Goal: Information Seeking & Learning: Learn about a topic

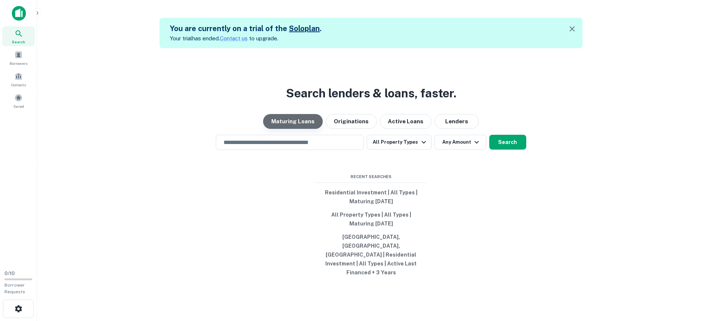
click at [301, 129] on button "Maturing Loans" at bounding box center [293, 121] width 60 height 15
click at [282, 147] on input "text" at bounding box center [289, 142] width 141 height 9
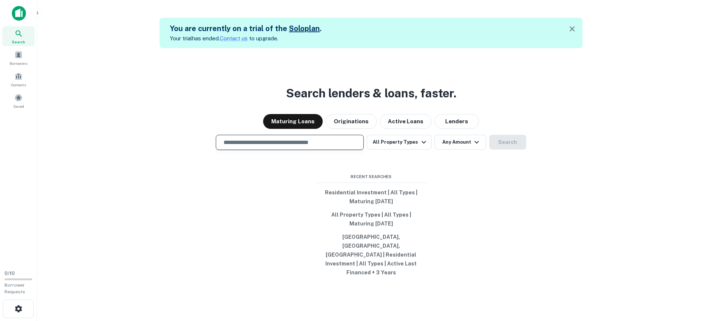
click at [285, 147] on input "text" at bounding box center [289, 142] width 141 height 9
click at [286, 147] on input "text" at bounding box center [289, 142] width 141 height 9
click at [252, 187] on div at bounding box center [290, 168] width 148 height 37
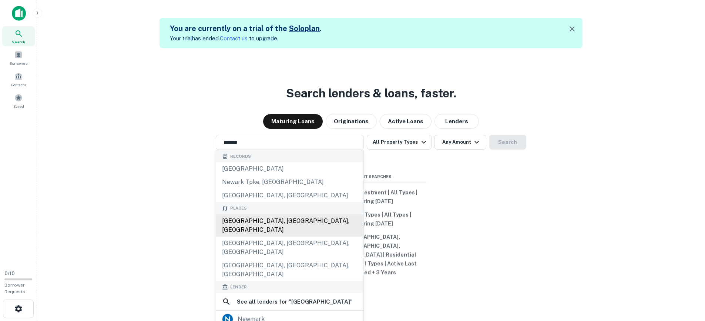
click at [284, 235] on div "[GEOGRAPHIC_DATA], [GEOGRAPHIC_DATA], [GEOGRAPHIC_DATA]" at bounding box center [289, 225] width 147 height 22
type input "**********"
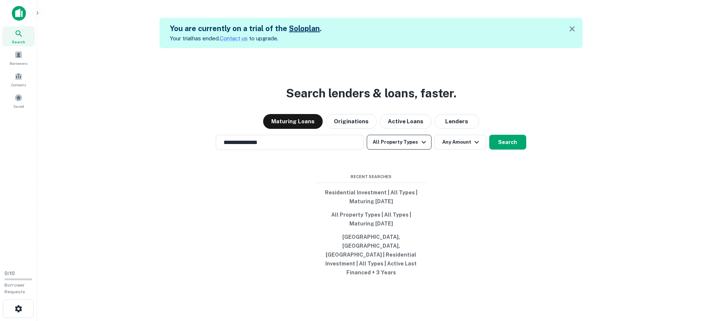
click at [411, 149] on button "All Property Types" at bounding box center [399, 142] width 64 height 15
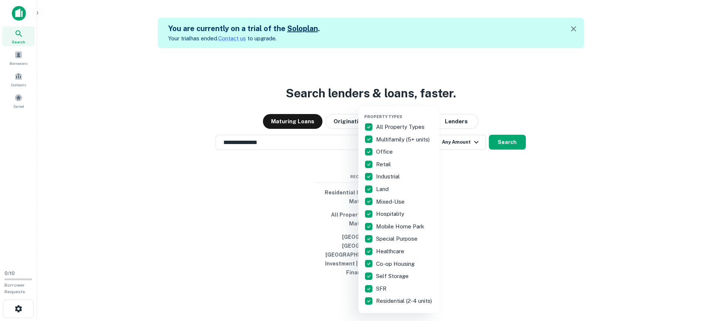
click at [387, 127] on p "All Property Types" at bounding box center [401, 126] width 50 height 9
click at [383, 139] on p "Multifamily (5+ units)" at bounding box center [403, 139] width 55 height 9
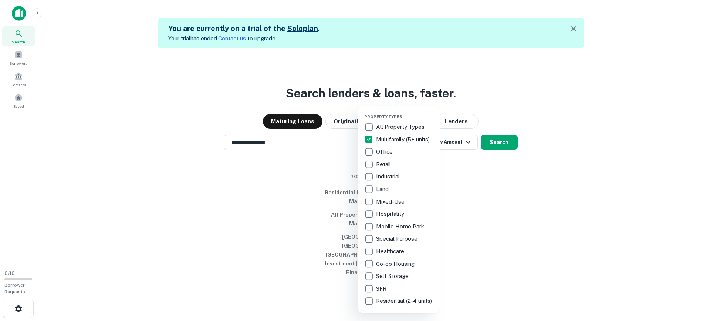
click at [401, 138] on p "Multifamily (5+ units)" at bounding box center [403, 139] width 55 height 9
click at [381, 285] on p "SFR" at bounding box center [382, 288] width 12 height 9
click at [390, 300] on p "Residential (2-4 units)" at bounding box center [404, 300] width 57 height 9
click at [394, 141] on p "Multifamily (5+ units)" at bounding box center [403, 139] width 55 height 9
click at [499, 187] on div at bounding box center [355, 160] width 710 height 321
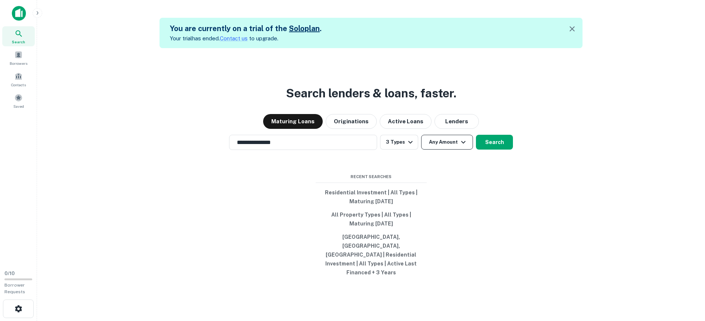
click at [457, 149] on button "Any Amount" at bounding box center [447, 142] width 52 height 15
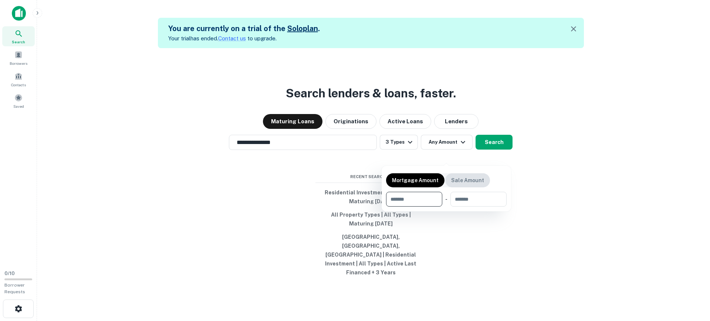
click at [474, 180] on p "Sale Amount" at bounding box center [467, 180] width 33 height 8
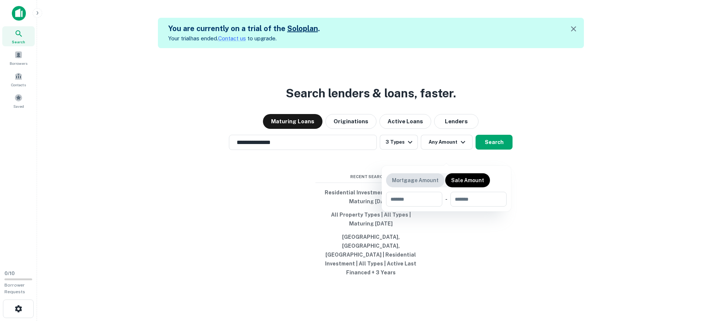
click at [422, 179] on p "Mortgage Amount" at bounding box center [415, 180] width 47 height 8
click at [416, 198] on input "number" at bounding box center [411, 199] width 51 height 15
drag, startPoint x: 503, startPoint y: 241, endPoint x: 478, endPoint y: 203, distance: 45.3
click at [502, 240] on div at bounding box center [355, 160] width 710 height 321
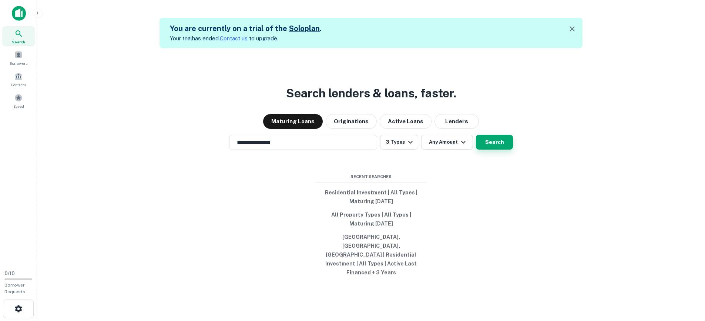
click at [495, 149] on button "Search" at bounding box center [494, 142] width 37 height 15
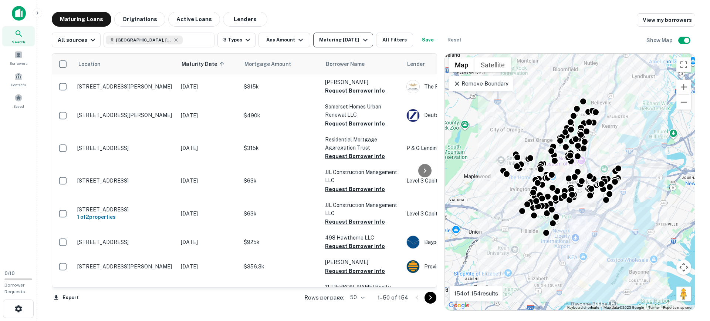
click at [343, 39] on div "Maturing [DATE]" at bounding box center [344, 40] width 50 height 9
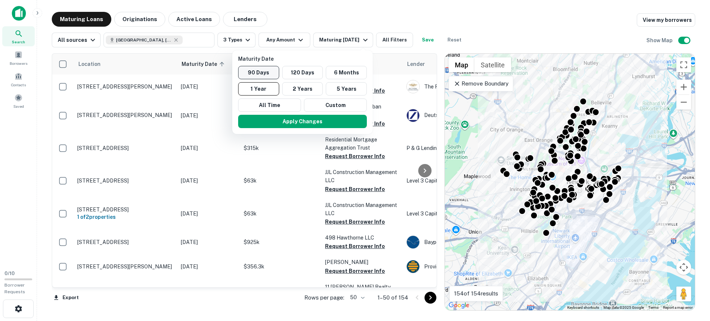
click at [267, 71] on button "90 Days" at bounding box center [258, 72] width 41 height 13
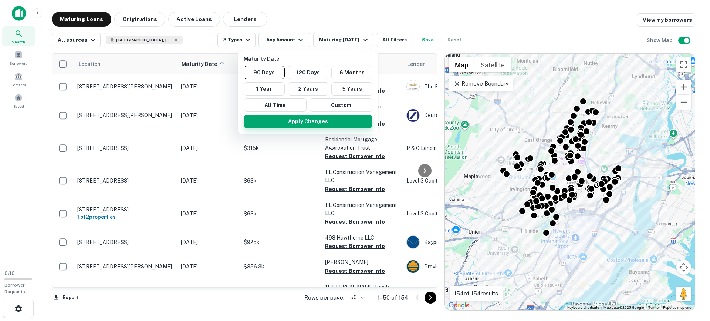
click at [295, 120] on button "Apply Changes" at bounding box center [308, 121] width 129 height 13
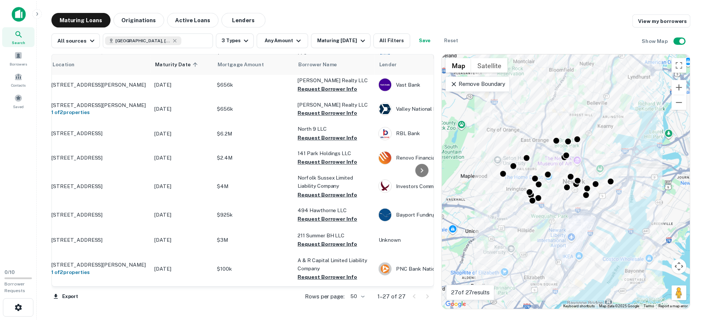
scroll to position [444, 0]
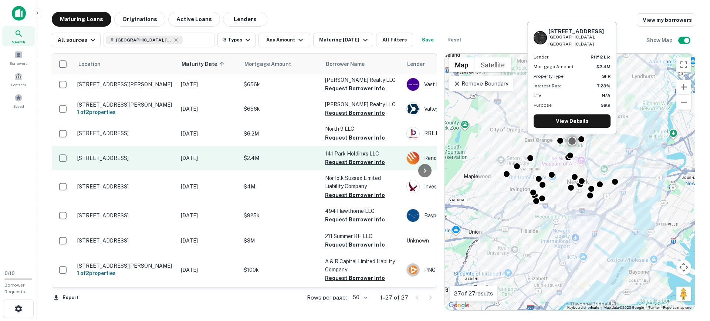
click at [97, 155] on p "[STREET_ADDRESS]" at bounding box center [125, 158] width 96 height 7
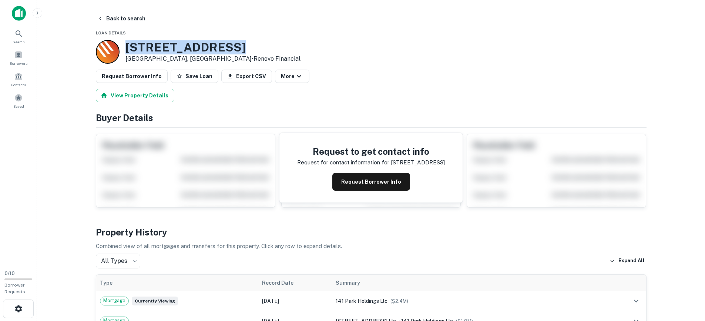
drag, startPoint x: 236, startPoint y: 48, endPoint x: 122, endPoint y: 48, distance: 114.0
click at [122, 48] on div "[STREET_ADDRESS] • Renovo Financial" at bounding box center [371, 52] width 551 height 24
drag, startPoint x: 233, startPoint y: 47, endPoint x: 125, endPoint y: 45, distance: 107.7
click at [125, 45] on div "[STREET_ADDRESS] • Renovo Financial" at bounding box center [371, 52] width 551 height 24
copy h3 "[STREET_ADDRESS]"
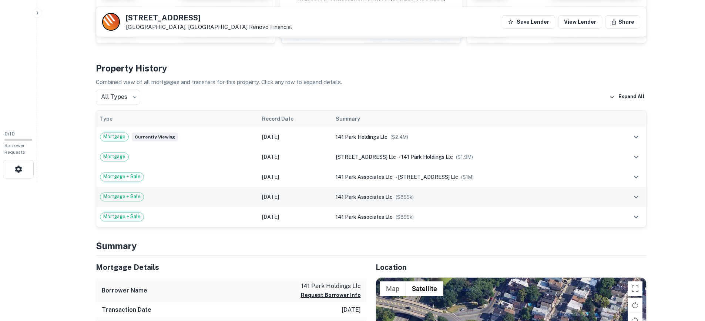
scroll to position [148, 0]
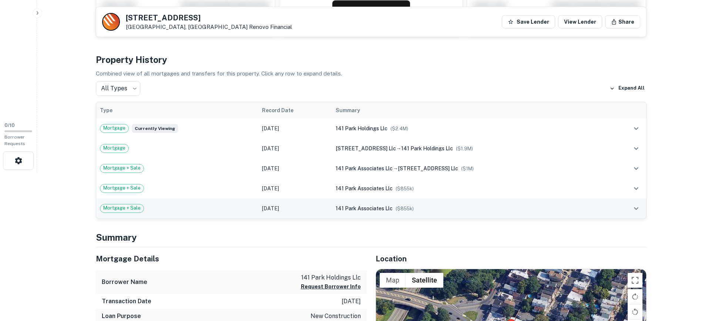
drag, startPoint x: 420, startPoint y: 207, endPoint x: 321, endPoint y: 208, distance: 98.8
click at [327, 208] on tr "Mortgage + Sale [DATE] 141 park associates llc ($ 855k )" at bounding box center [371, 208] width 550 height 20
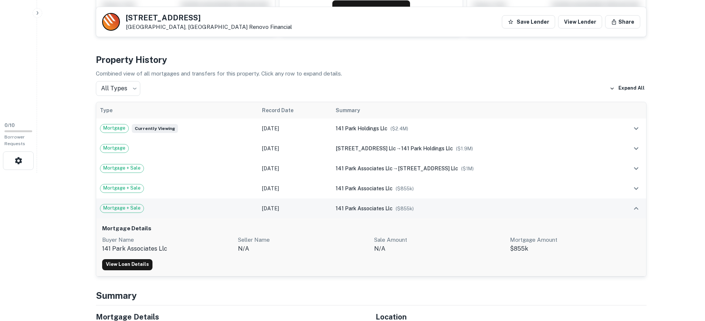
click at [332, 212] on td "[DATE]" at bounding box center [295, 208] width 74 height 20
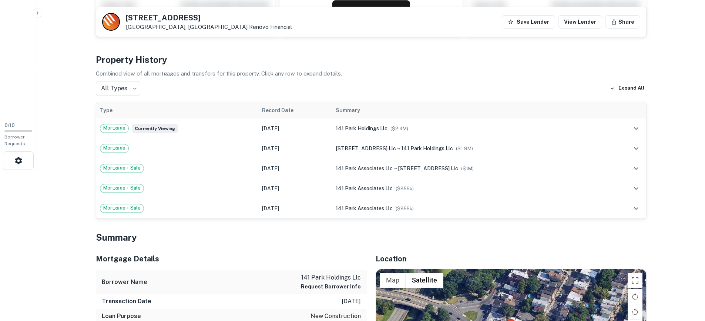
click at [295, 243] on h4 "Summary" at bounding box center [371, 236] width 551 height 13
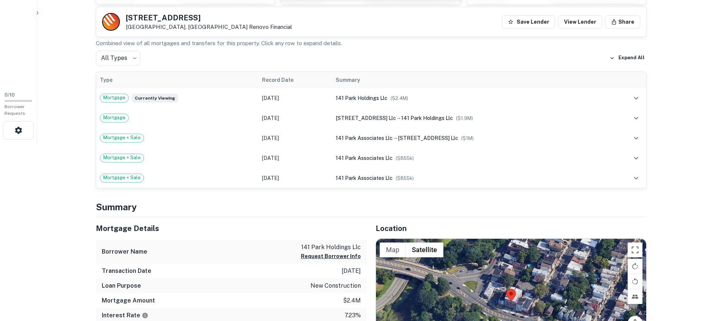
scroll to position [259, 0]
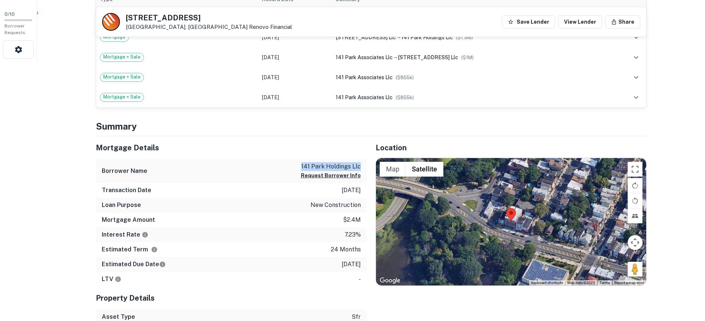
drag, startPoint x: 361, startPoint y: 166, endPoint x: 276, endPoint y: 168, distance: 84.4
click at [277, 168] on div "Borrower Name 141 park holdings llc Request Borrower Info" at bounding box center [231, 171] width 271 height 24
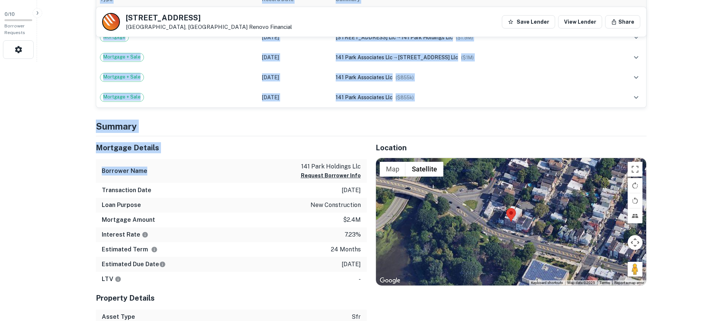
drag, startPoint x: 81, startPoint y: 166, endPoint x: 170, endPoint y: 174, distance: 89.5
click at [170, 174] on div "Borrower Name 141 park holdings llc Request Borrower Info" at bounding box center [231, 171] width 271 height 24
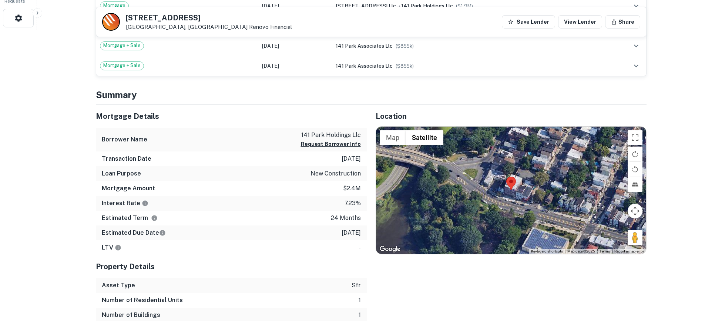
scroll to position [296, 0]
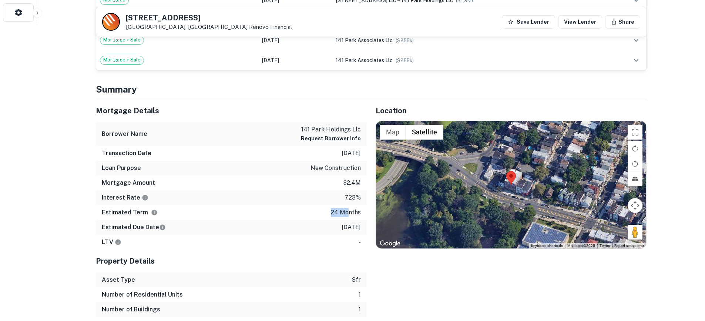
drag, startPoint x: 296, startPoint y: 213, endPoint x: 350, endPoint y: 216, distance: 53.4
click at [350, 216] on div "Estimated Term 24 months" at bounding box center [231, 212] width 271 height 15
click at [350, 216] on p "24 months" at bounding box center [346, 212] width 30 height 9
drag, startPoint x: 364, startPoint y: 215, endPoint x: 325, endPoint y: 216, distance: 39.6
click at [325, 216] on div "Estimated Term 24 months" at bounding box center [231, 212] width 271 height 15
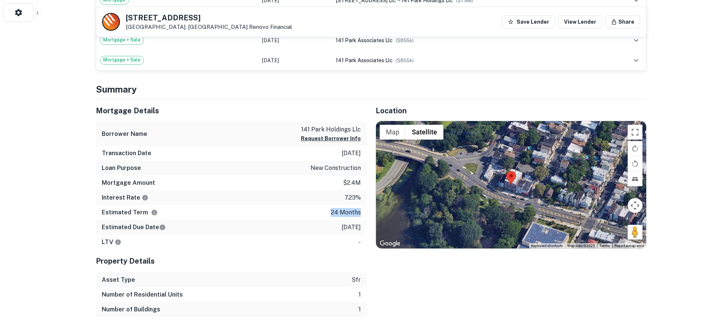
click at [324, 216] on div "Estimated Term 24 months" at bounding box center [231, 212] width 271 height 15
drag, startPoint x: 357, startPoint y: 219, endPoint x: 355, endPoint y: 229, distance: 10.2
click at [355, 226] on div "Mortgage Details Borrower Name 141 park holdings llc Request Borrower Info Tran…" at bounding box center [231, 174] width 271 height 151
click at [355, 230] on p "[DATE]" at bounding box center [350, 227] width 19 height 9
drag, startPoint x: 366, startPoint y: 229, endPoint x: 294, endPoint y: 225, distance: 71.2
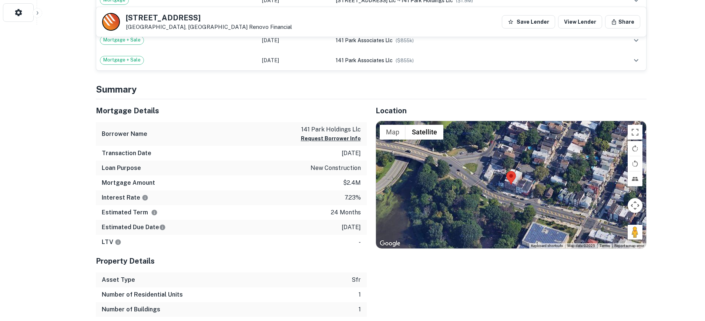
click at [294, 226] on div "Estimated Due Date [DATE]" at bounding box center [231, 227] width 271 height 15
drag, startPoint x: 294, startPoint y: 225, endPoint x: 314, endPoint y: 211, distance: 23.7
click at [294, 224] on div "Estimated Due Date [DATE]" at bounding box center [231, 227] width 271 height 15
click at [316, 211] on div "Estimated Term 24 months" at bounding box center [231, 212] width 271 height 15
drag, startPoint x: 343, startPoint y: 211, endPoint x: 356, endPoint y: 223, distance: 17.9
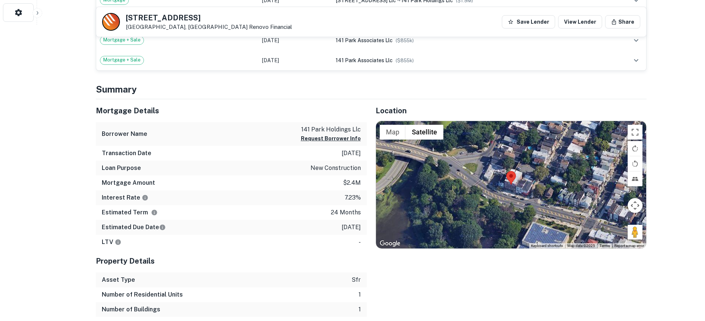
click at [356, 223] on div "Mortgage Details Borrower Name 141 park holdings llc Request Borrower Info Tran…" at bounding box center [231, 174] width 271 height 151
click at [356, 223] on p "[DATE]" at bounding box center [350, 227] width 19 height 9
click at [356, 227] on p "[DATE]" at bounding box center [350, 227] width 19 height 9
drag, startPoint x: 363, startPoint y: 226, endPoint x: 322, endPoint y: 228, distance: 40.8
click at [323, 228] on div "Estimated Due Date [DATE]" at bounding box center [231, 227] width 271 height 15
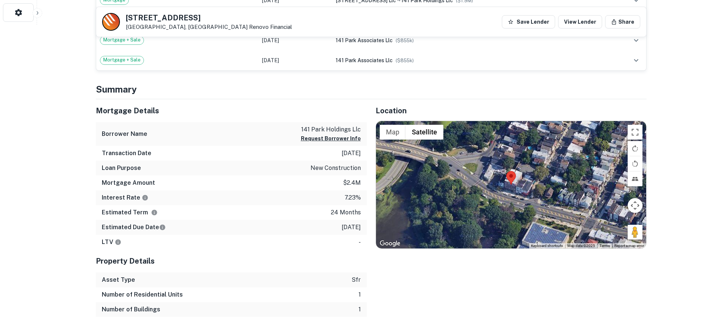
click at [322, 228] on div "Estimated Due Date [DATE]" at bounding box center [231, 227] width 271 height 15
click at [330, 216] on div "Estimated Term 24 months" at bounding box center [231, 212] width 271 height 15
drag, startPoint x: 193, startPoint y: 213, endPoint x: 360, endPoint y: 210, distance: 166.5
click at [360, 211] on div "Estimated Term 24 months" at bounding box center [231, 212] width 271 height 15
click at [361, 210] on div "Estimated Term 24 months" at bounding box center [231, 212] width 271 height 15
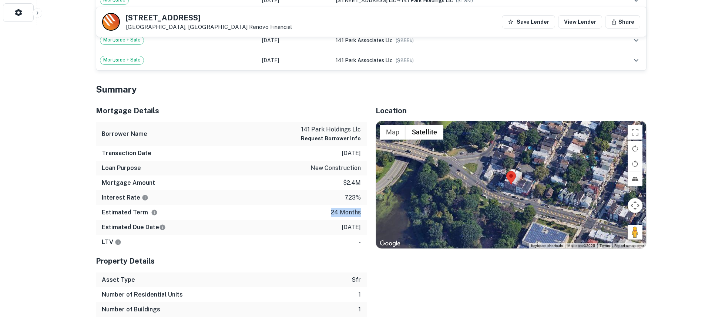
click at [340, 215] on p "24 months" at bounding box center [346, 212] width 30 height 9
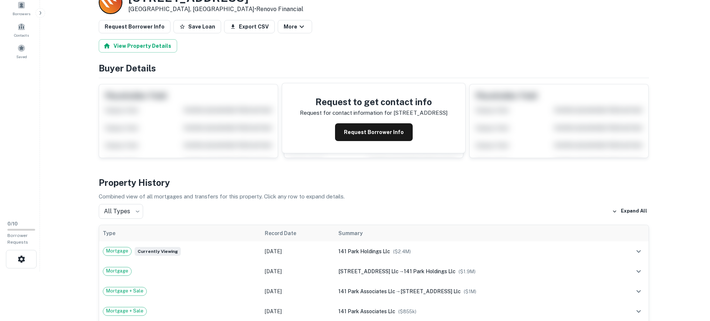
scroll to position [0, 0]
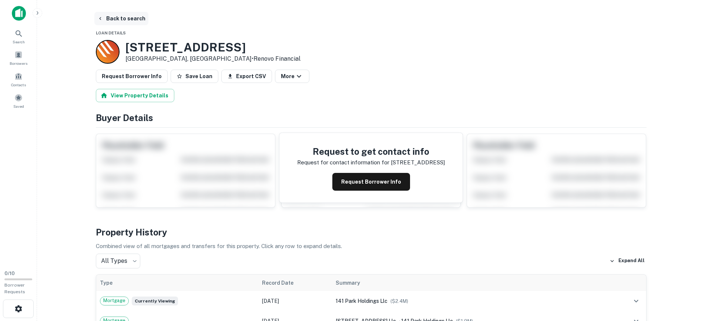
click at [131, 20] on button "Back to search" at bounding box center [121, 18] width 54 height 13
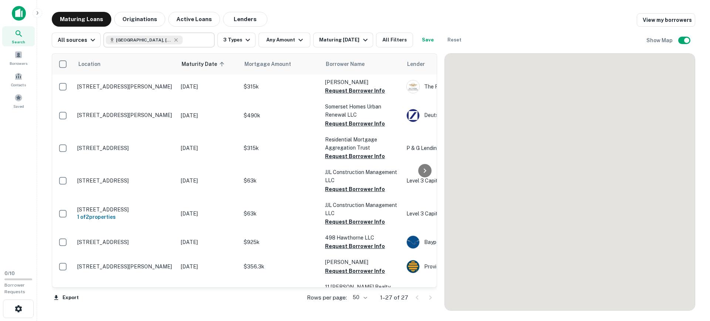
scroll to position [444, 0]
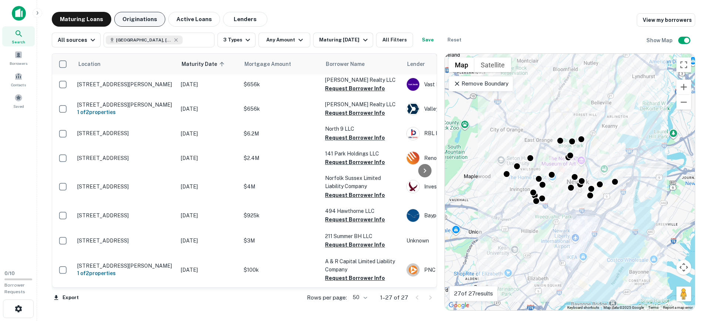
click at [148, 19] on button "Originations" at bounding box center [139, 19] width 51 height 15
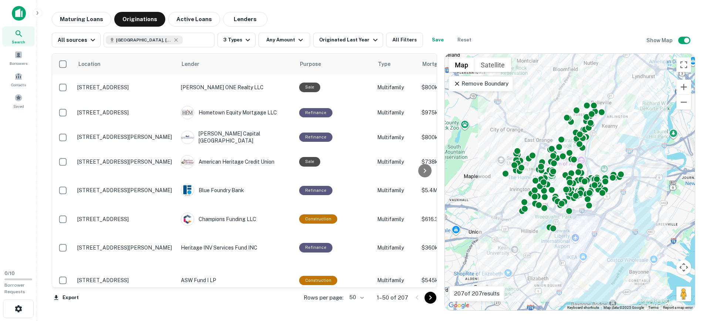
click at [292, 18] on div "Maturing Loans Originations Active Loans Lenders" at bounding box center [374, 19] width 644 height 15
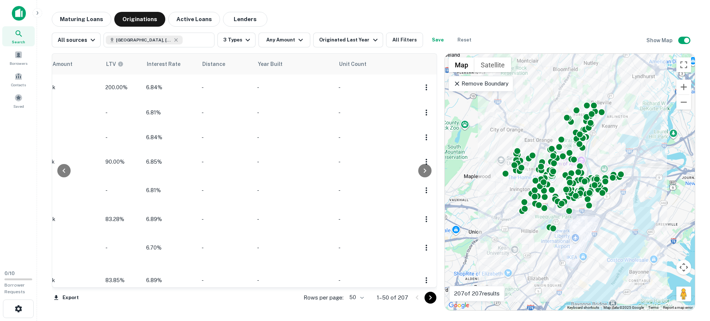
scroll to position [0, 601]
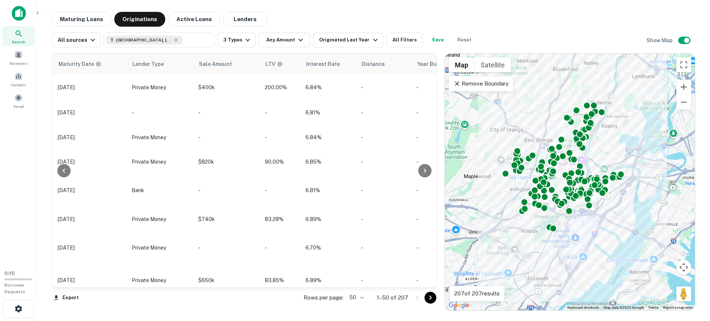
click at [387, 20] on div "Maturing Loans Originations Active Loans Lenders" at bounding box center [374, 19] width 644 height 15
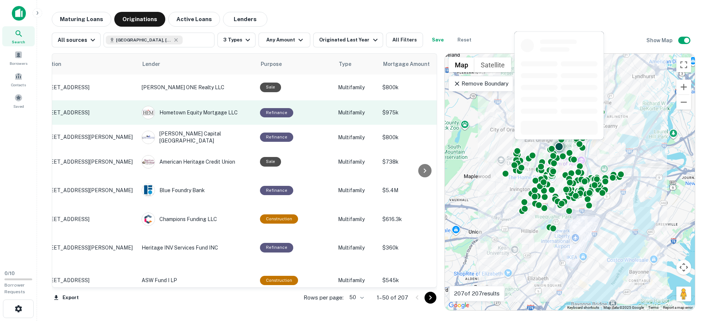
scroll to position [0, 0]
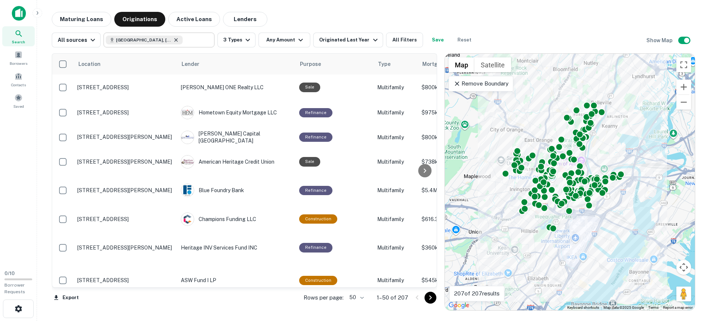
click at [175, 38] on icon at bounding box center [176, 39] width 3 height 3
type input "**********"
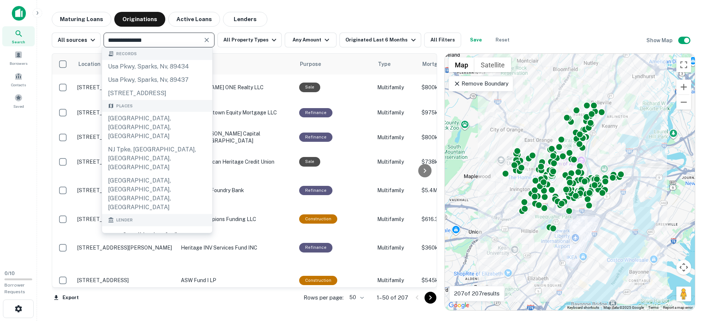
click at [172, 39] on input "**********" at bounding box center [153, 40] width 94 height 10
click at [206, 39] on icon "Clear" at bounding box center [207, 40] width 4 height 4
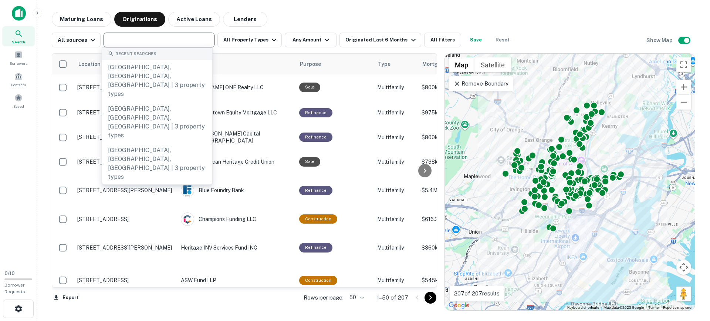
click at [302, 14] on div "Maturing Loans Originations Active Loans Lenders" at bounding box center [374, 19] width 644 height 15
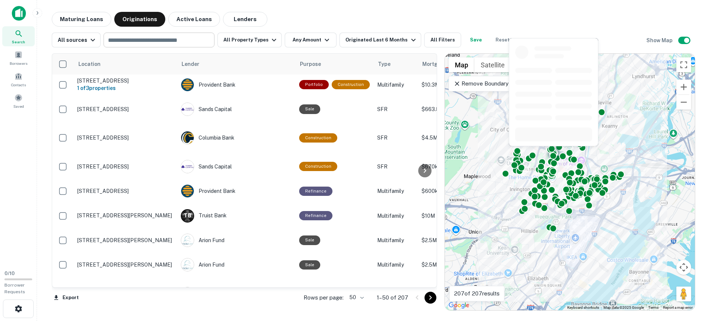
scroll to position [185, 0]
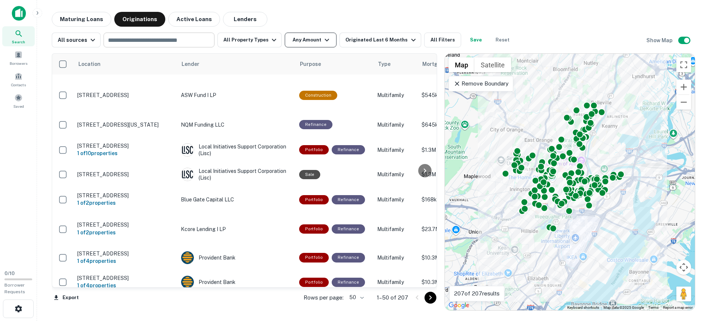
click at [313, 40] on button "Any Amount" at bounding box center [311, 40] width 52 height 15
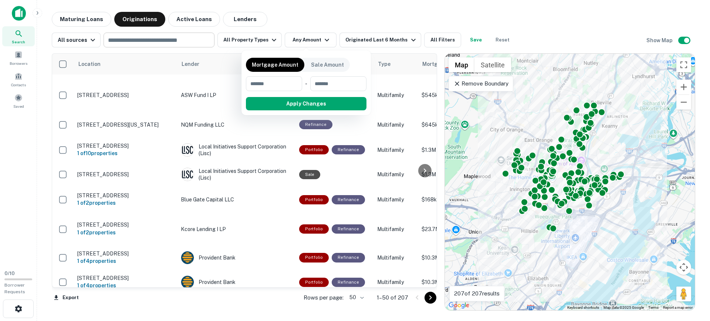
click at [322, 16] on div at bounding box center [355, 160] width 710 height 321
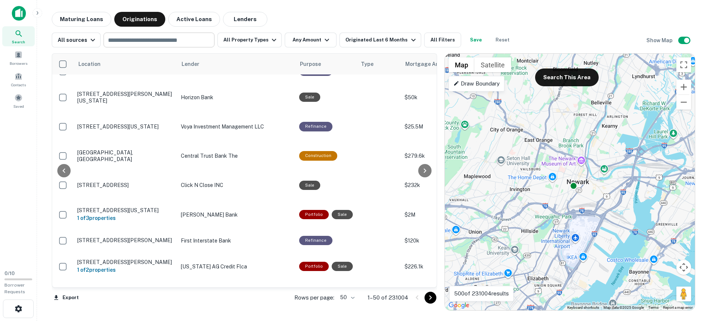
scroll to position [185, 173]
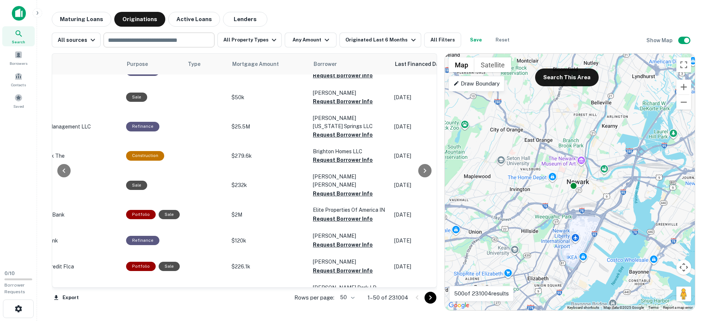
click at [139, 44] on input "text" at bounding box center [158, 40] width 105 height 10
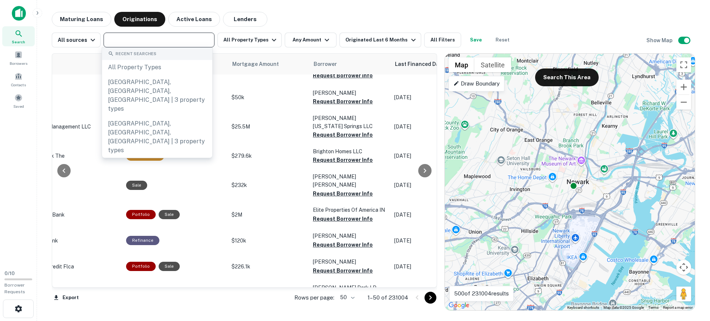
click at [151, 38] on input "text" at bounding box center [158, 40] width 105 height 10
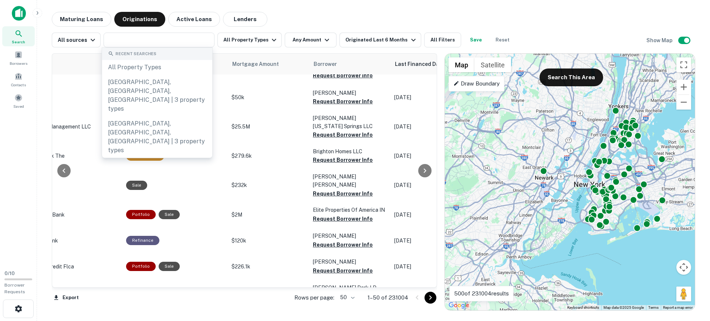
drag, startPoint x: 548, startPoint y: 189, endPoint x: 561, endPoint y: 184, distance: 14.6
click at [534, 183] on div "To activate drag with keyboard, press Alt + Enter. Once in keyboard drag state,…" at bounding box center [570, 182] width 250 height 256
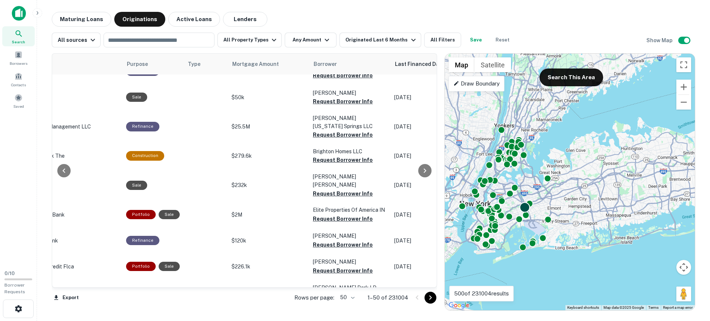
drag, startPoint x: 636, startPoint y: 192, endPoint x: 522, endPoint y: 211, distance: 115.4
click at [522, 212] on div "To activate drag with keyboard, press Alt + Enter. Once in keyboard drag state,…" at bounding box center [570, 182] width 250 height 256
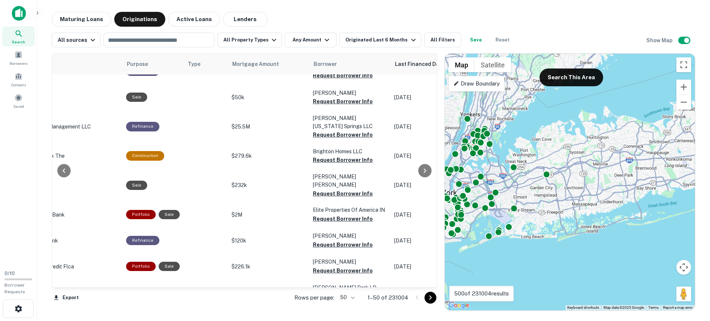
drag, startPoint x: 632, startPoint y: 205, endPoint x: 589, endPoint y: 191, distance: 44.9
click at [589, 191] on div "To activate drag with keyboard, press Alt + Enter. Once in keyboard drag state,…" at bounding box center [570, 182] width 250 height 256
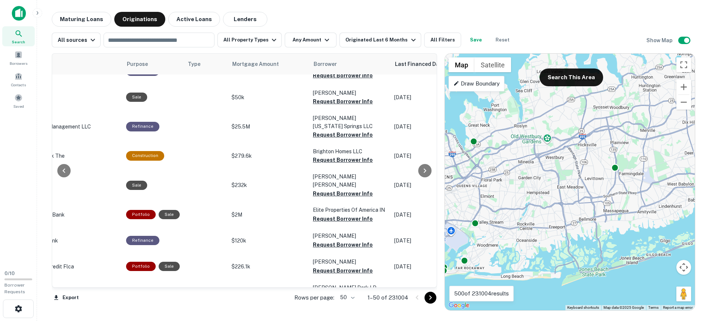
drag, startPoint x: 595, startPoint y: 183, endPoint x: 662, endPoint y: 166, distance: 68.8
click at [662, 166] on div "To activate drag with keyboard, press Alt + Enter. Once in keyboard drag state,…" at bounding box center [570, 182] width 250 height 256
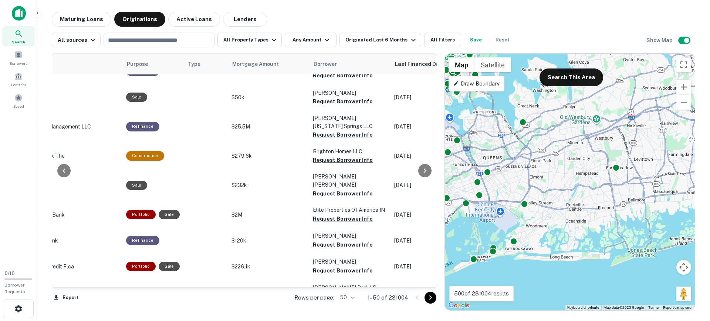
drag, startPoint x: 528, startPoint y: 187, endPoint x: 567, endPoint y: 171, distance: 42.3
click at [567, 171] on div "To activate drag with keyboard, press Alt + Enter. Once in keyboard drag state,…" at bounding box center [570, 182] width 250 height 256
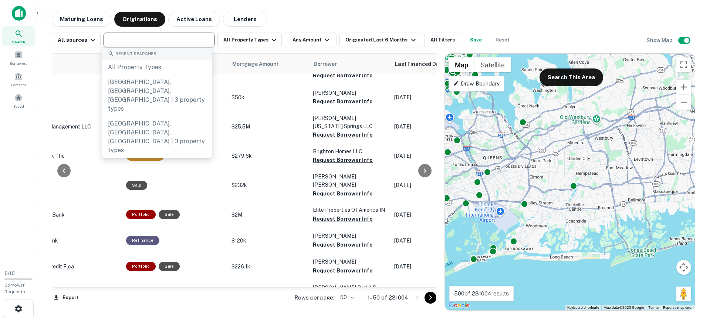
click at [144, 38] on input "text" at bounding box center [158, 40] width 105 height 10
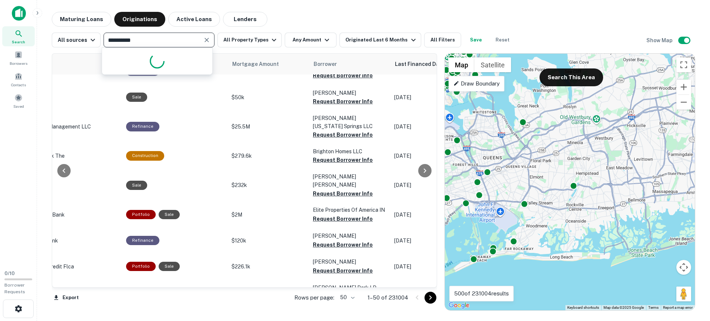
type input "**********"
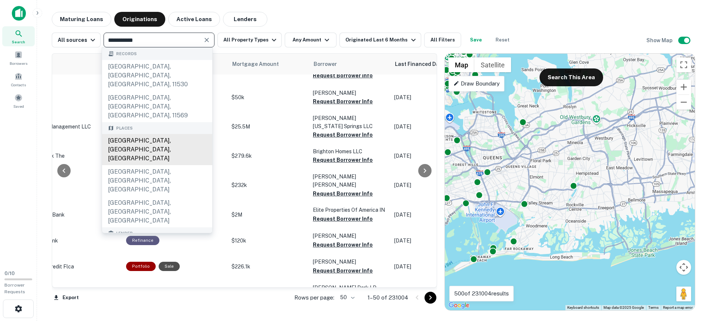
click at [154, 134] on div "[GEOGRAPHIC_DATA], [GEOGRAPHIC_DATA], [GEOGRAPHIC_DATA]" at bounding box center [157, 149] width 110 height 31
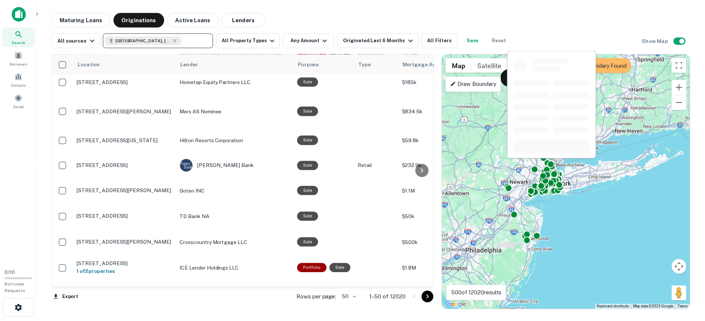
scroll to position [370, 0]
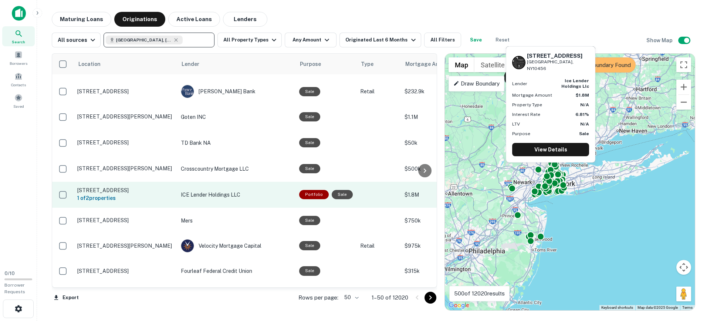
click at [142, 187] on p "[STREET_ADDRESS]" at bounding box center [125, 190] width 96 height 7
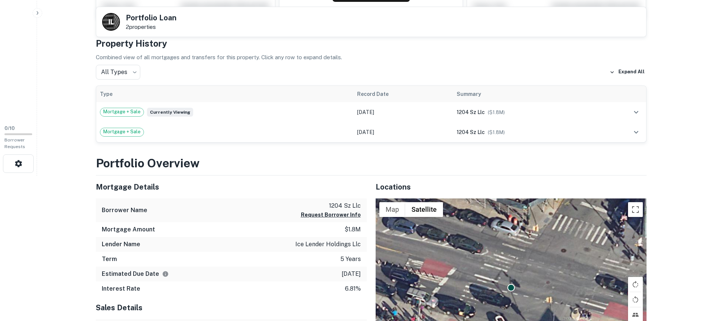
scroll to position [148, 0]
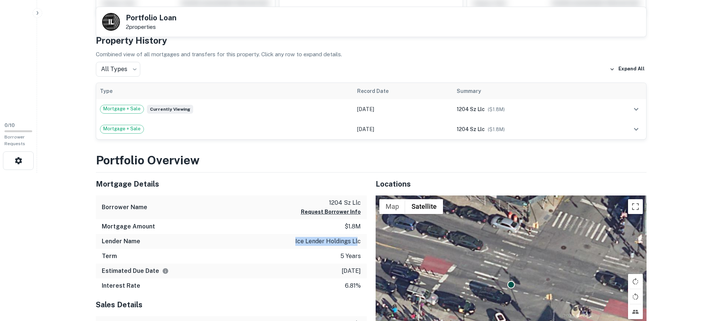
drag, startPoint x: 286, startPoint y: 245, endPoint x: 366, endPoint y: 239, distance: 80.1
click at [365, 239] on div "Lender Name ice lender holdings llc" at bounding box center [231, 241] width 271 height 15
click at [366, 239] on div "Mortgage Details Borrower Name 1204 sz llc Request Borrower Info Mortgage Amoun…" at bounding box center [366, 276] width 559 height 209
click at [349, 238] on p "ice lender holdings llc" at bounding box center [327, 241] width 65 height 9
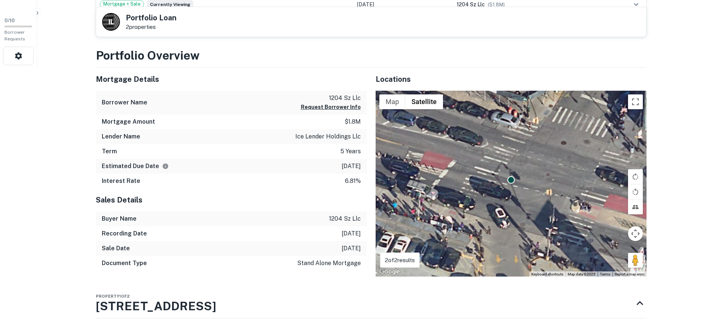
scroll to position [259, 0]
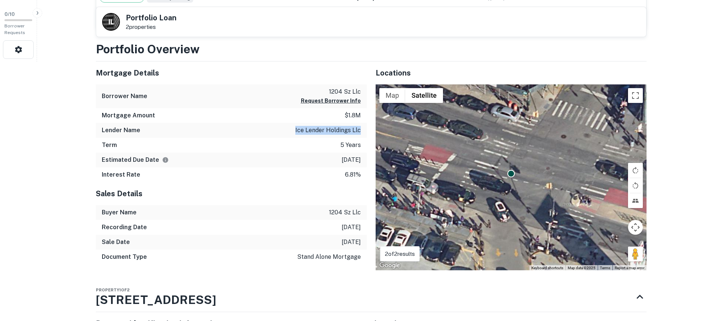
drag, startPoint x: 293, startPoint y: 124, endPoint x: 364, endPoint y: 132, distance: 72.2
click at [364, 132] on div "Lender Name ice lender holdings llc" at bounding box center [231, 130] width 271 height 15
click at [362, 129] on div "Lender Name ice lender holdings llc" at bounding box center [231, 130] width 271 height 15
drag, startPoint x: 283, startPoint y: 128, endPoint x: 360, endPoint y: 132, distance: 77.1
click at [360, 132] on div "Lender Name ice lender holdings llc" at bounding box center [231, 130] width 271 height 15
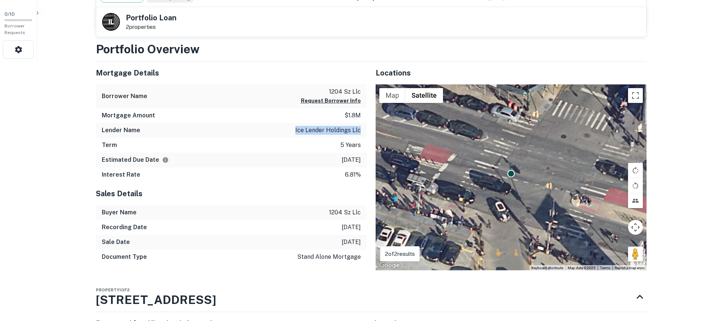
click at [360, 132] on p "ice lender holdings llc" at bounding box center [327, 130] width 65 height 9
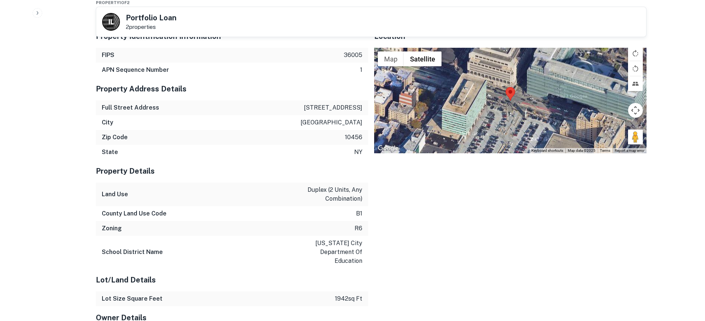
scroll to position [431, 0]
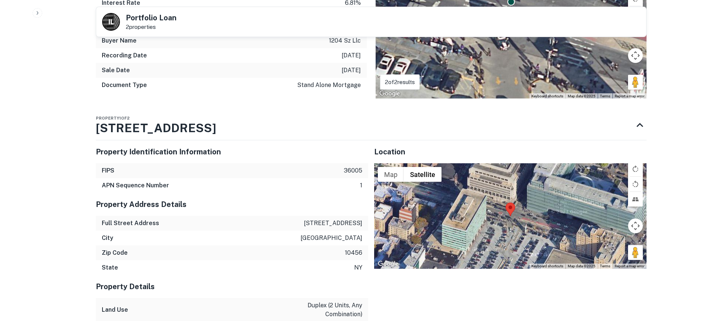
drag, startPoint x: 188, startPoint y: 127, endPoint x: 91, endPoint y: 129, distance: 96.9
click at [94, 127] on div "Back to search I L Portfolio Loan 2 properties Buyer Details Request to get con…" at bounding box center [371, 173] width 568 height 1184
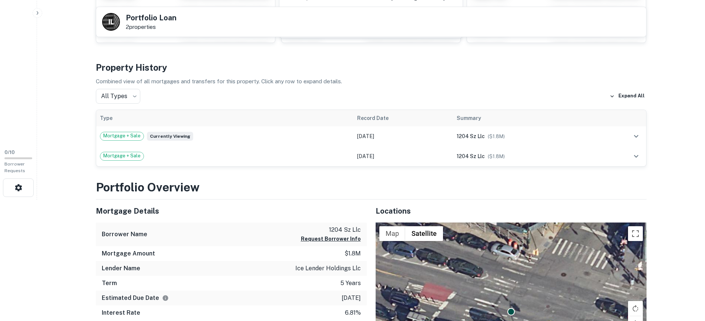
scroll to position [148, 0]
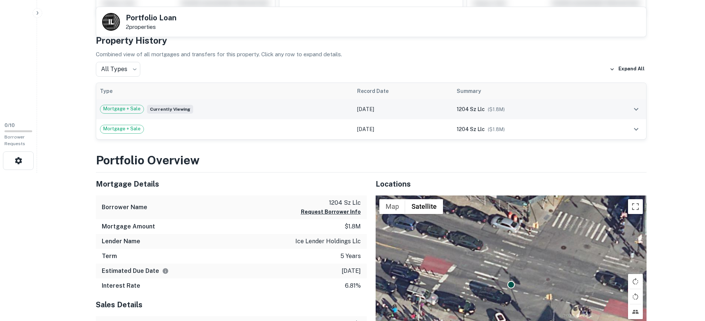
click at [630, 112] on button "expand row" at bounding box center [636, 109] width 13 height 13
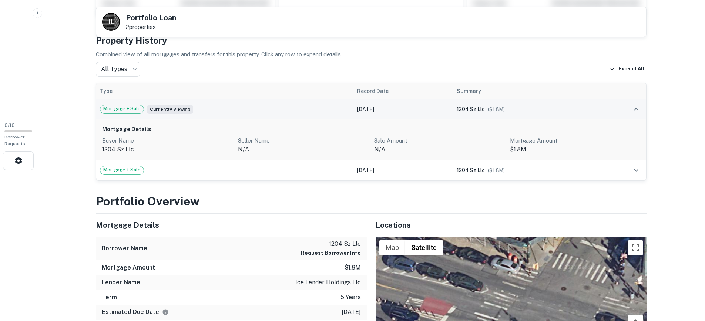
click at [635, 110] on icon "expand row" at bounding box center [636, 109] width 9 height 9
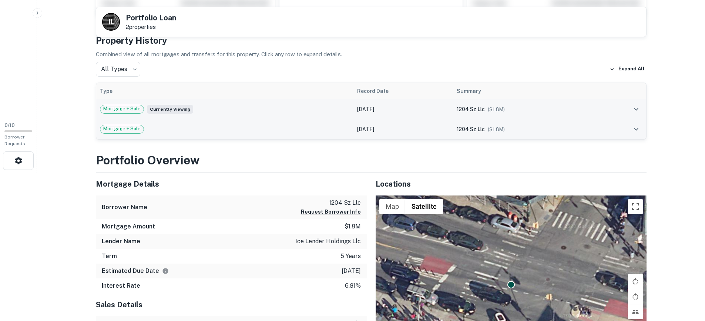
click at [636, 125] on icon "expand row" at bounding box center [636, 129] width 9 height 9
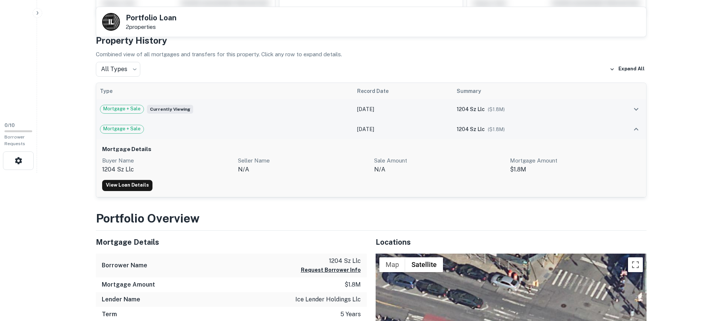
click at [625, 105] on td at bounding box center [620, 109] width 51 height 20
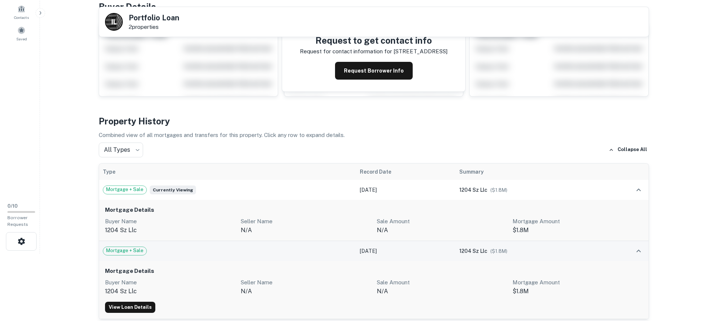
scroll to position [0, 0]
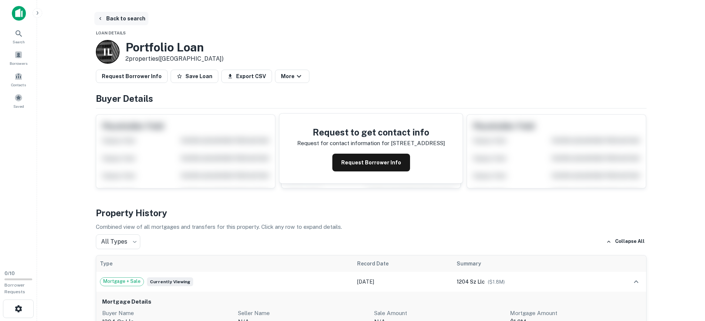
click at [124, 16] on button "Back to search" at bounding box center [121, 18] width 54 height 13
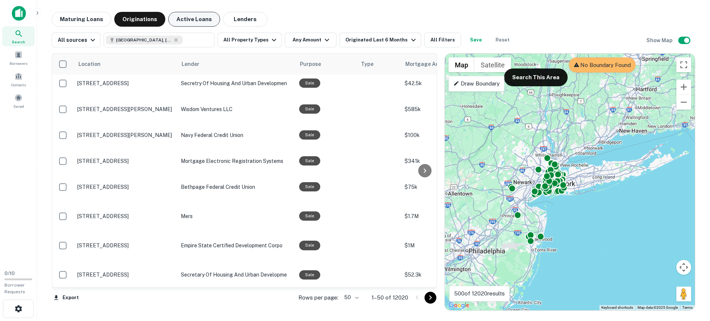
scroll to position [616, 0]
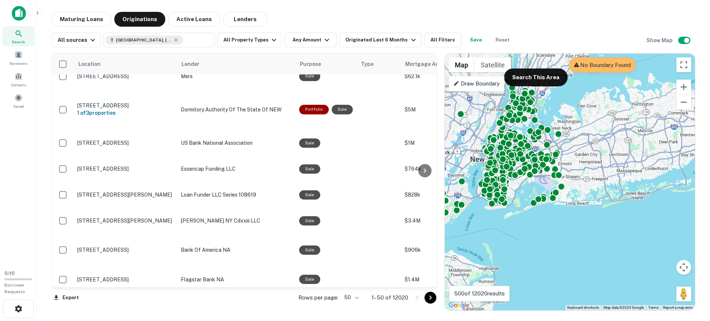
drag, startPoint x: 580, startPoint y: 194, endPoint x: 590, endPoint y: 232, distance: 39.4
click at [590, 232] on div "To activate drag with keyboard, press Alt + Enter. Once in keyboard drag state,…" at bounding box center [570, 182] width 250 height 256
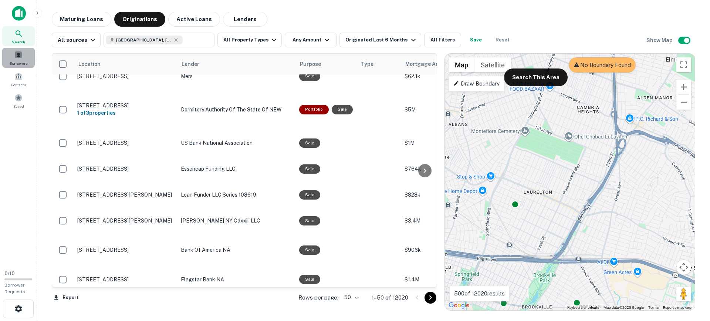
click at [19, 53] on span at bounding box center [18, 55] width 8 height 8
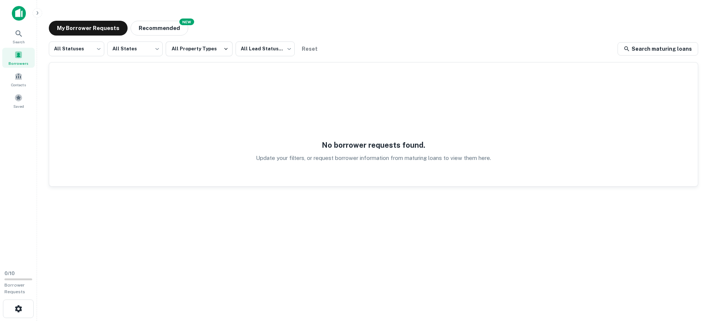
click at [21, 13] on img at bounding box center [19, 13] width 14 height 15
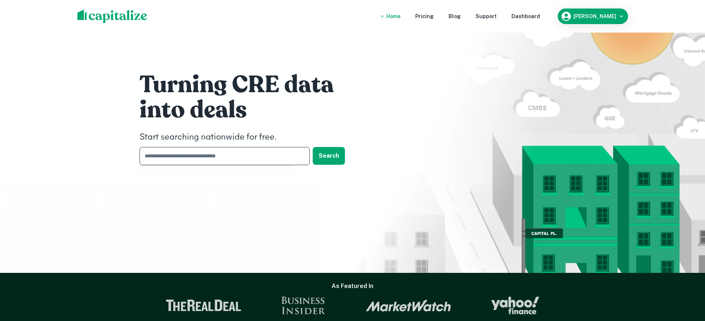
click at [238, 156] on input "text" at bounding box center [221, 156] width 165 height 18
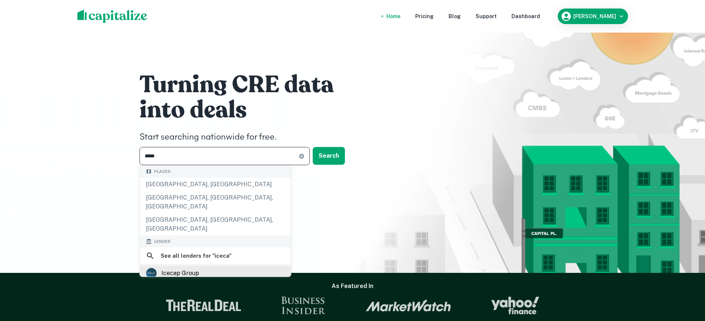
type input "*****"
click at [198, 267] on div "icecap group" at bounding box center [215, 272] width 139 height 11
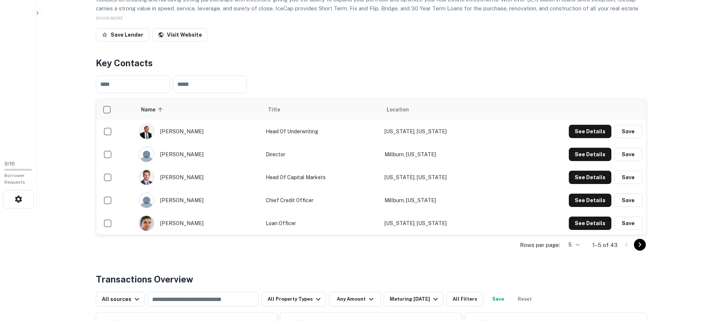
scroll to position [111, 0]
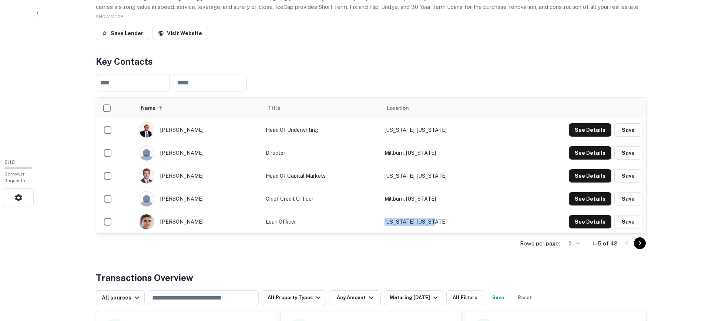
drag, startPoint x: 465, startPoint y: 220, endPoint x: 340, endPoint y: 221, distance: 124.7
click at [346, 221] on tr "eli jajati Loan Officer New York, New York See Details Save" at bounding box center [371, 221] width 550 height 23
click at [289, 216] on td "Loan Officer" at bounding box center [321, 221] width 118 height 23
drag, startPoint x: 224, startPoint y: 219, endPoint x: 441, endPoint y: 219, distance: 216.8
click at [417, 221] on tr "eli jajati Loan Officer New York, New York See Details Save" at bounding box center [371, 221] width 550 height 23
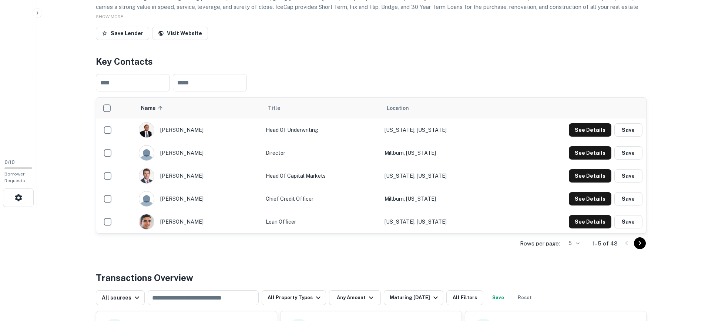
click at [444, 218] on td "New York, New York" at bounding box center [442, 221] width 122 height 23
drag, startPoint x: 484, startPoint y: 216, endPoint x: 226, endPoint y: 216, distance: 257.5
click at [227, 216] on tr "eli jajati Loan Officer New York, New York See Details Save" at bounding box center [371, 221] width 550 height 23
drag, startPoint x: 255, startPoint y: 186, endPoint x: 269, endPoint y: 124, distance: 63.7
click at [255, 179] on td "stephen schwartz" at bounding box center [198, 175] width 127 height 23
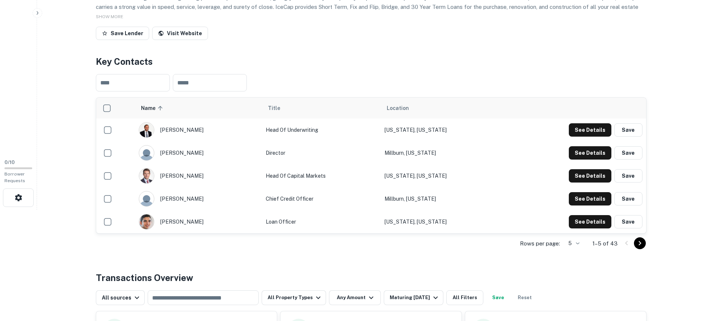
drag, startPoint x: 276, startPoint y: 127, endPoint x: 342, endPoint y: 125, distance: 65.9
click at [292, 125] on td "Head of Underwriting" at bounding box center [321, 129] width 118 height 23
click at [380, 128] on td "Head of Underwriting" at bounding box center [321, 129] width 118 height 23
drag, startPoint x: 457, startPoint y: 154, endPoint x: 313, endPoint y: 159, distance: 144.0
click at [123, 155] on tr "pasi mantyla Director Millburn, New Jersey See Details Save" at bounding box center [371, 152] width 550 height 23
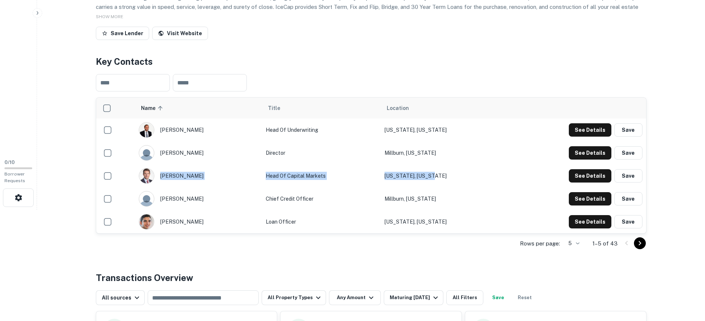
drag, startPoint x: 481, startPoint y: 180, endPoint x: 146, endPoint y: 182, distance: 334.8
click at [143, 183] on tr "stephen schwartz Head of Capital Markets New York, New York See Details Save" at bounding box center [371, 175] width 550 height 23
drag, startPoint x: 494, startPoint y: 189, endPoint x: 487, endPoint y: 187, distance: 7.0
click at [494, 189] on td "Millburn, New Jersey" at bounding box center [442, 198] width 122 height 23
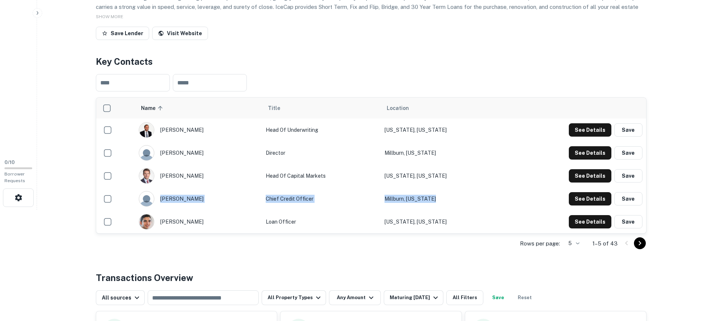
drag, startPoint x: 468, startPoint y: 195, endPoint x: 217, endPoint y: 193, distance: 250.9
click at [217, 192] on tr "david jacob Chief Credit Officer Millburn, New Jersey See Details Save" at bounding box center [371, 198] width 550 height 23
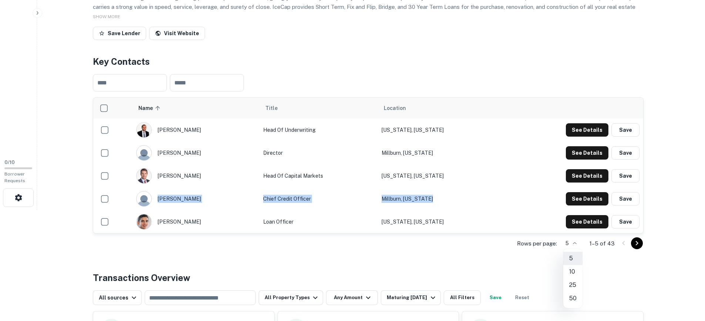
click at [577, 210] on body "Search Borrowers Contacts Saved 0 / 10 Borrower Requests Back to search Icecap …" at bounding box center [352, 49] width 705 height 321
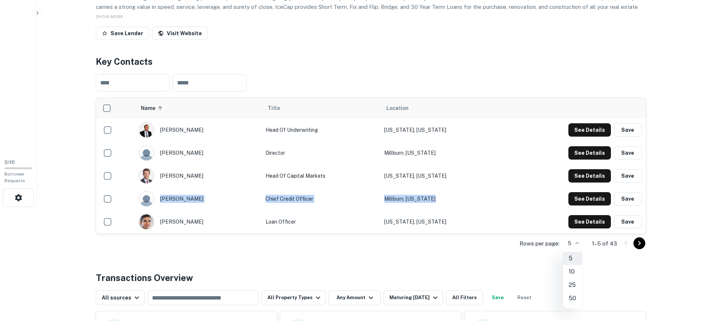
click at [575, 295] on li "50" at bounding box center [572, 298] width 19 height 13
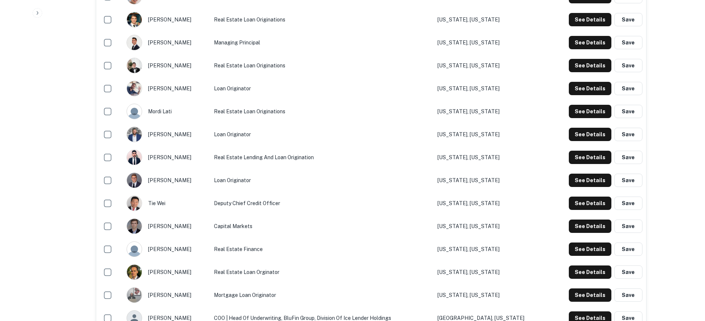
scroll to position [333, 0]
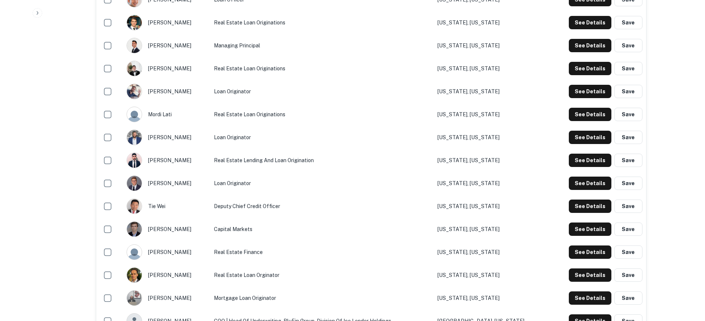
click at [249, 141] on td "Loan Originator" at bounding box center [321, 137] width 223 height 23
drag, startPoint x: 259, startPoint y: 137, endPoint x: 233, endPoint y: 138, distance: 26.3
click at [233, 138] on td "Loan Originator" at bounding box center [321, 137] width 223 height 23
click at [241, 142] on td "Loan Originator" at bounding box center [321, 137] width 223 height 23
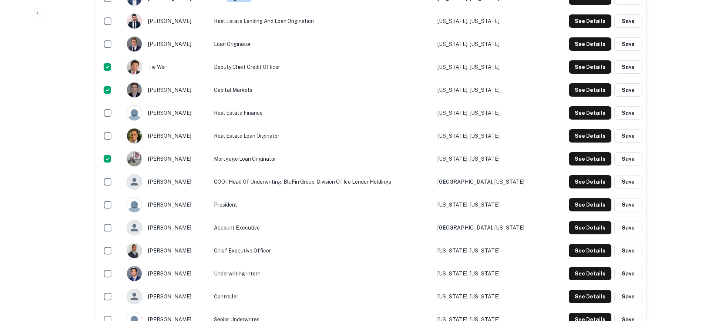
scroll to position [518, 0]
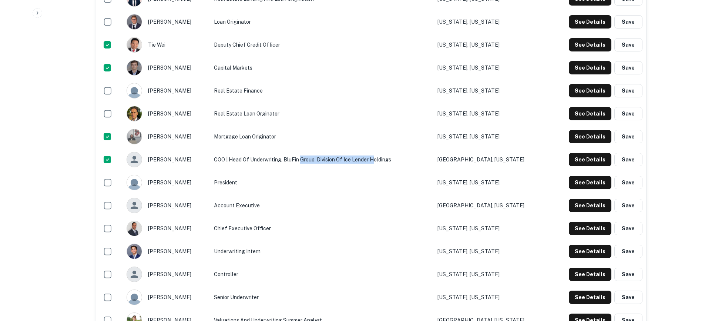
drag, startPoint x: 378, startPoint y: 156, endPoint x: 306, endPoint y: 155, distance: 72.5
click at [306, 155] on td "COO | Head of Underwriting, BluFin Group, Division of Ice Lender Holdings" at bounding box center [321, 159] width 223 height 23
click at [307, 154] on td "COO | Head of Underwriting, BluFin Group, Division of Ice Lender Holdings" at bounding box center [321, 159] width 223 height 23
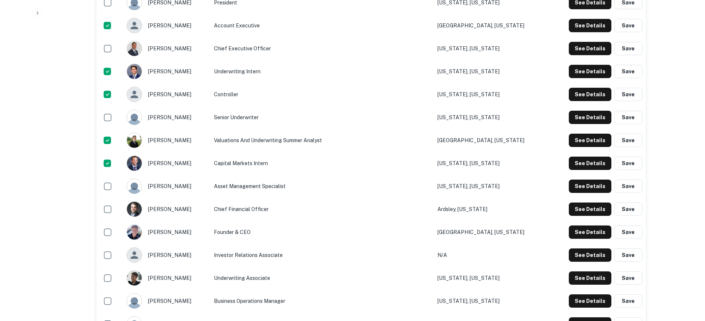
scroll to position [740, 0]
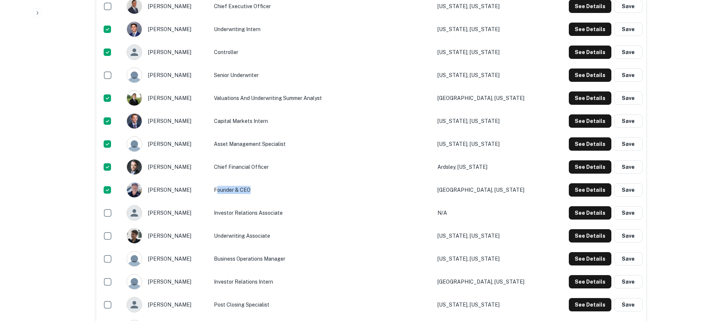
drag, startPoint x: 276, startPoint y: 188, endPoint x: 221, endPoint y: 187, distance: 54.8
click at [221, 187] on td "Founder & CEO" at bounding box center [321, 189] width 223 height 23
click at [215, 188] on td "Founder & CEO" at bounding box center [321, 189] width 223 height 23
drag, startPoint x: 148, startPoint y: 187, endPoint x: 199, endPoint y: 185, distance: 50.4
click at [198, 185] on div "jacques voorhees" at bounding box center [167, 190] width 80 height 16
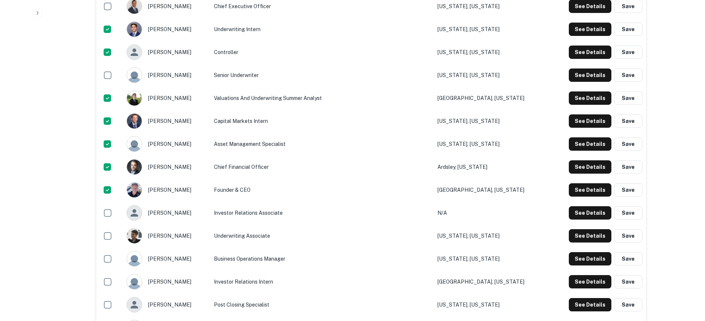
drag, startPoint x: 199, startPoint y: 186, endPoint x: 195, endPoint y: 189, distance: 4.5
click at [196, 188] on div "jacques voorhees" at bounding box center [167, 190] width 80 height 16
drag, startPoint x: 193, startPoint y: 191, endPoint x: 152, endPoint y: 191, distance: 41.4
click at [152, 191] on div "jacques voorhees" at bounding box center [167, 190] width 80 height 16
click at [171, 191] on div "jacques voorhees" at bounding box center [167, 190] width 80 height 16
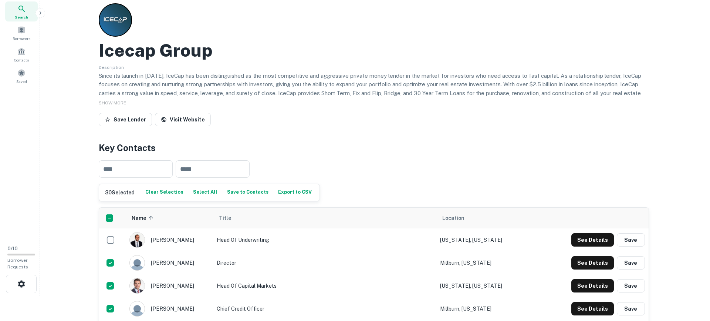
scroll to position [0, 0]
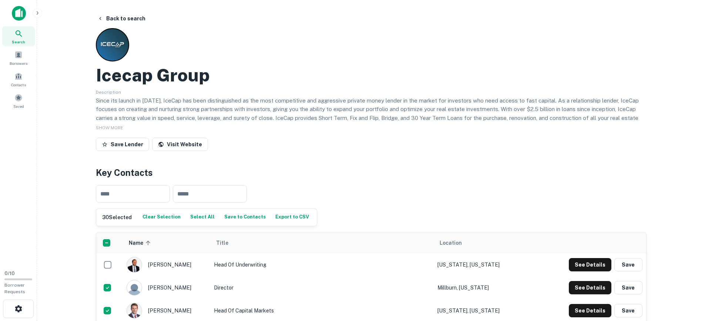
click at [431, 102] on p "Since its launch in 2017, IceCap has been distinguished as the most competitive…" at bounding box center [371, 113] width 551 height 35
click at [143, 15] on button "Back to search" at bounding box center [121, 18] width 54 height 13
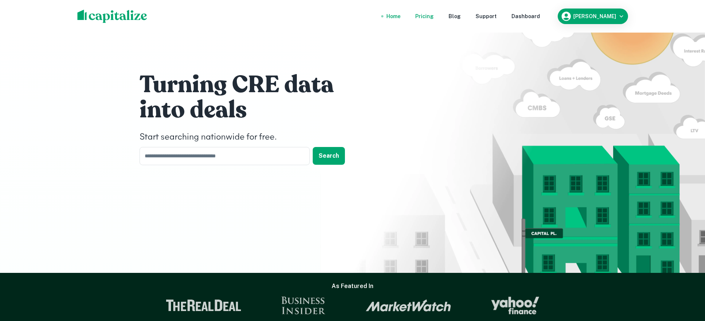
click at [434, 15] on div "Pricing" at bounding box center [424, 16] width 18 height 8
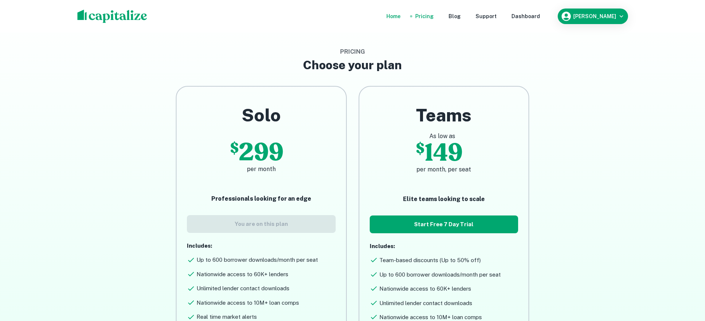
click at [400, 16] on div "Home" at bounding box center [393, 16] width 14 height 8
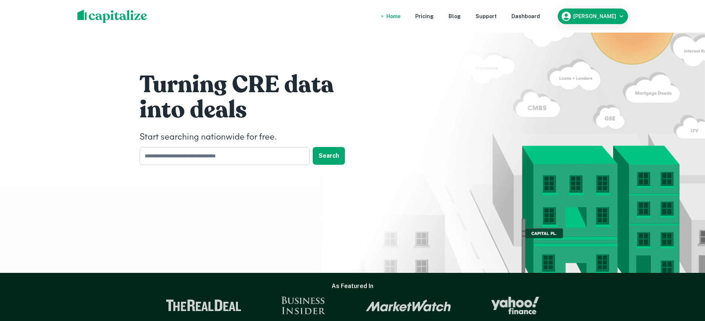
click at [188, 152] on input "text" at bounding box center [221, 156] width 165 height 18
click at [190, 157] on input "text" at bounding box center [221, 156] width 165 height 18
click at [191, 157] on input "text" at bounding box center [221, 156] width 165 height 18
type input "***"
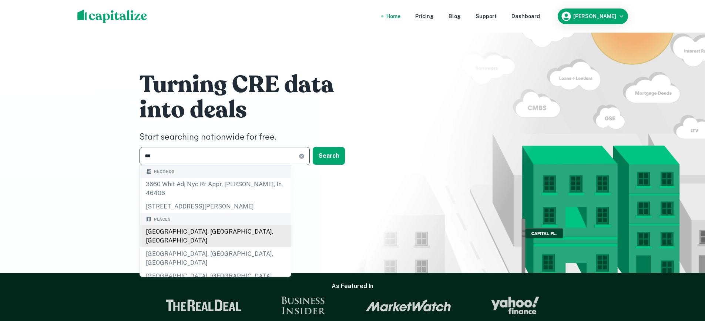
click at [176, 226] on div "NYC, NY, USA" at bounding box center [215, 236] width 151 height 22
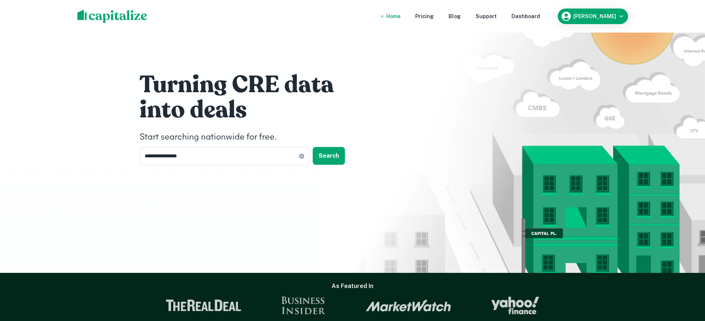
drag, startPoint x: 322, startPoint y: 155, endPoint x: 334, endPoint y: 165, distance: 16.3
click at [323, 155] on button "Search" at bounding box center [329, 156] width 32 height 18
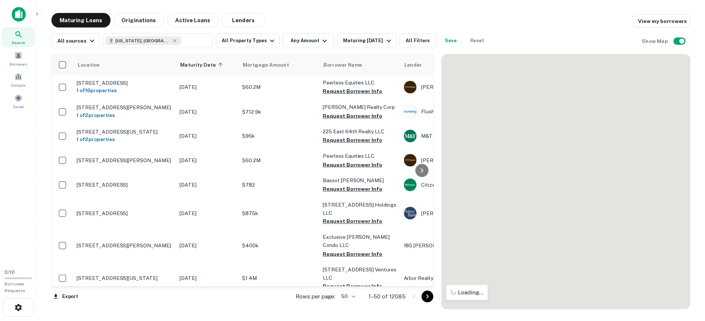
scroll to position [277, 0]
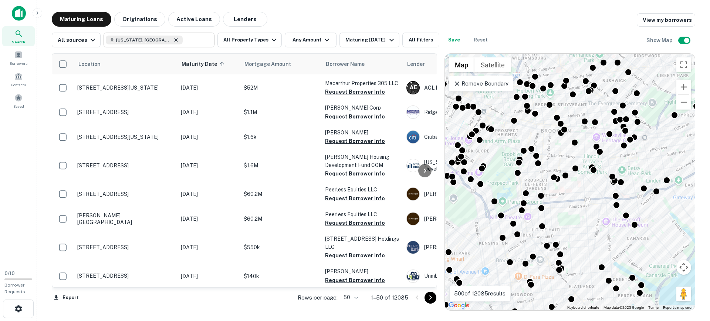
click at [175, 38] on icon at bounding box center [176, 39] width 3 height 3
type input "**********"
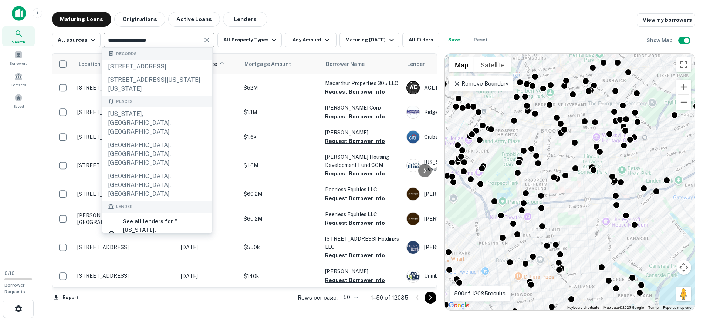
click at [160, 39] on input "**********" at bounding box center [153, 40] width 94 height 10
click at [206, 39] on icon "Clear" at bounding box center [207, 40] width 4 height 4
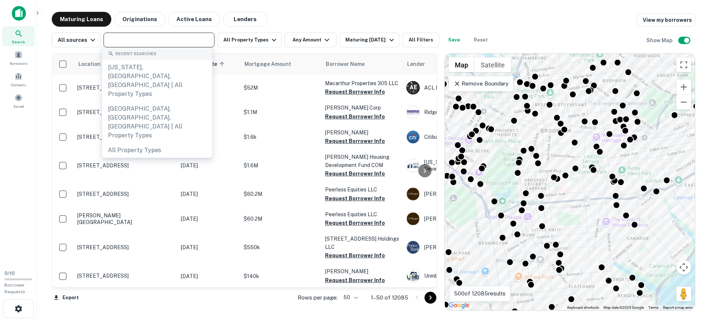
click at [180, 36] on input "text" at bounding box center [158, 40] width 105 height 10
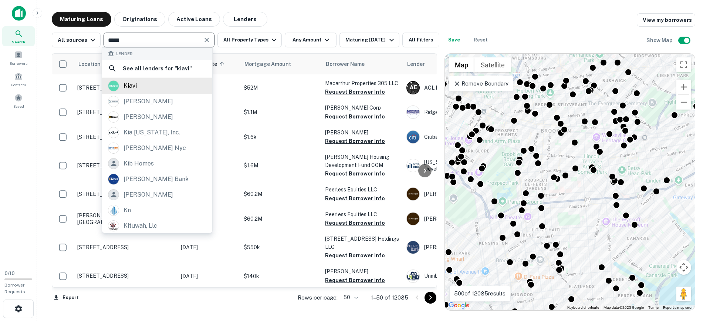
type input "*****"
click at [171, 85] on div "kiavi" at bounding box center [157, 85] width 98 height 11
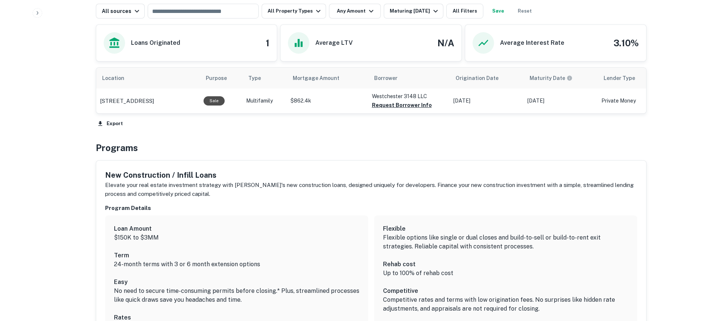
scroll to position [508, 0]
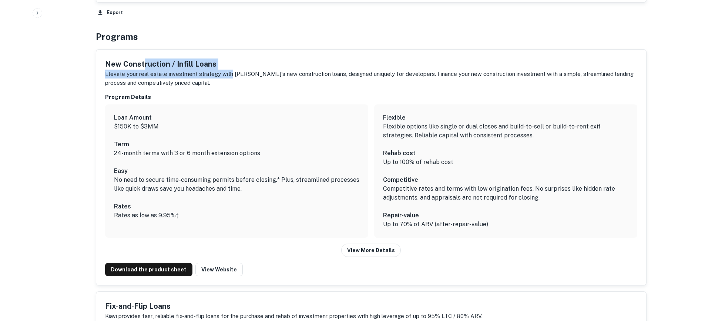
drag, startPoint x: 143, startPoint y: 65, endPoint x: 231, endPoint y: 75, distance: 88.5
click at [230, 75] on div "New Construction / Infill Loans Elevate your real estate investment strategy wi…" at bounding box center [371, 72] width 532 height 28
click at [337, 92] on div "New Construction / Infill Loans Elevate your real estate investment strategy wi…" at bounding box center [371, 167] width 550 height 235
drag, startPoint x: 102, startPoint y: 27, endPoint x: 384, endPoint y: 101, distance: 290.8
click at [366, 96] on div "Back to search Kiavi Description With more than $12.3B in funded loans, Kiavi i…" at bounding box center [371, 133] width 568 height 1261
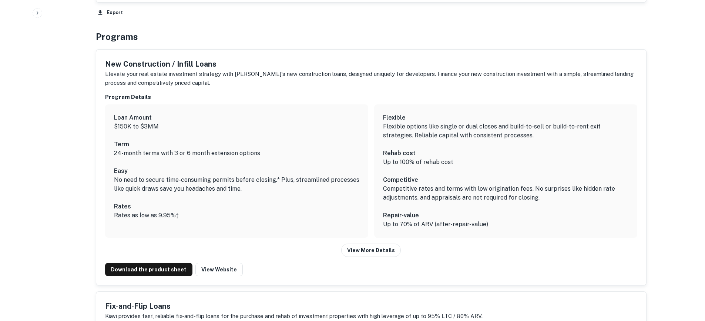
click at [452, 212] on div "Flexible Flexible options like single or dual closes and build-to-sell or build…" at bounding box center [505, 170] width 245 height 115
click at [363, 251] on button "View More Details" at bounding box center [371, 249] width 60 height 13
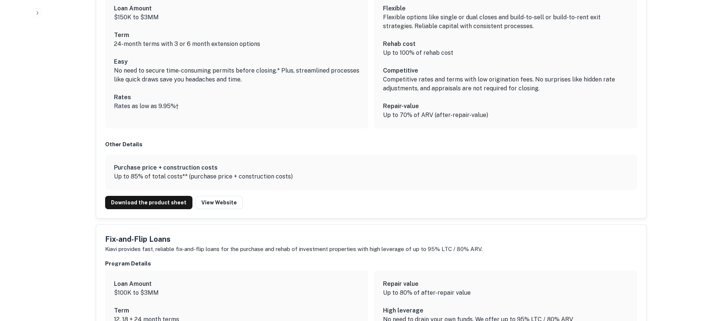
scroll to position [656, 0]
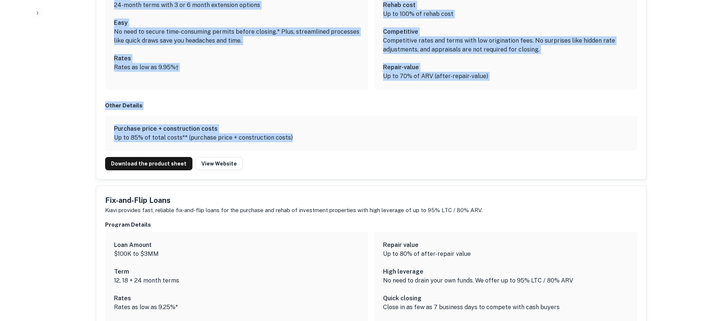
drag, startPoint x: 290, startPoint y: 139, endPoint x: 88, endPoint y: 91, distance: 206.8
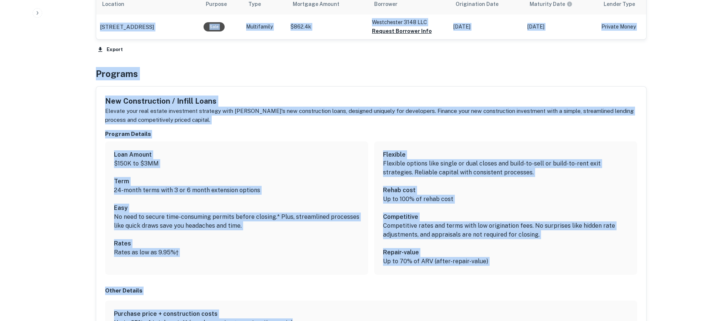
click at [153, 107] on p "Elevate your real estate investment strategy with Kiavi's new construction loan…" at bounding box center [371, 115] width 532 height 17
click at [126, 92] on div "New Construction / Infill Loans Elevate your real estate investment strategy wi…" at bounding box center [371, 225] width 550 height 277
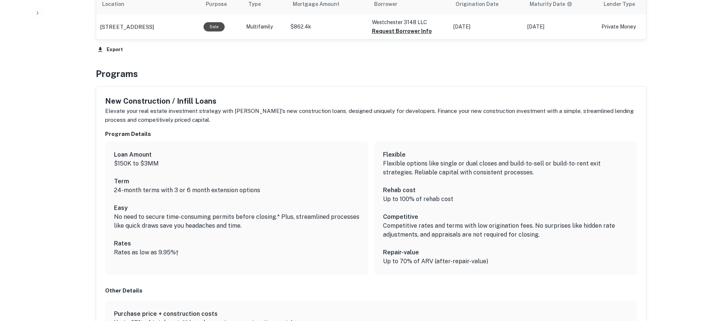
click at [104, 71] on h4 "Programs" at bounding box center [117, 73] width 42 height 13
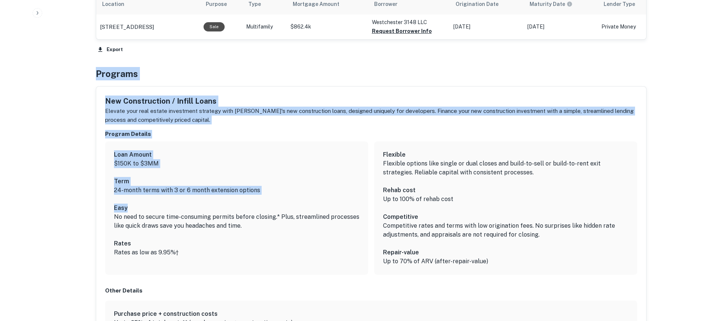
drag, startPoint x: 95, startPoint y: 70, endPoint x: 331, endPoint y: 214, distance: 276.3
click at [329, 213] on div "Back to search Kiavi Description With more than $12.3B in funded loans, Kiavi i…" at bounding box center [371, 192] width 568 height 1304
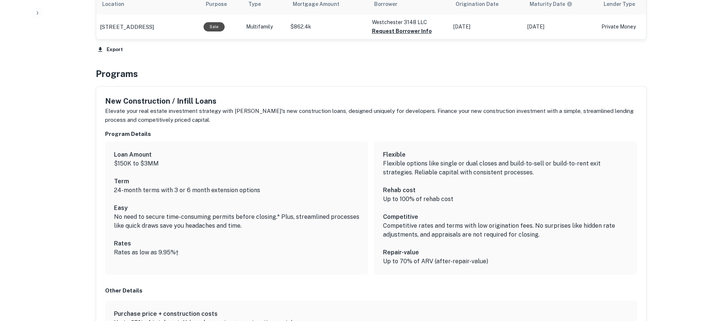
click at [333, 214] on p "No need to secure time-consuming permits before closing.* Plus, streamlined pro…" at bounding box center [236, 221] width 245 height 18
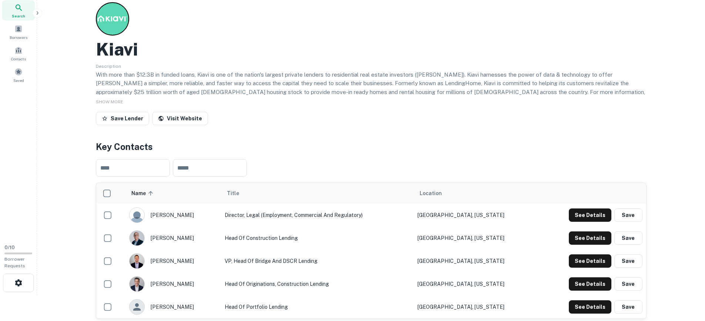
scroll to position [0, 0]
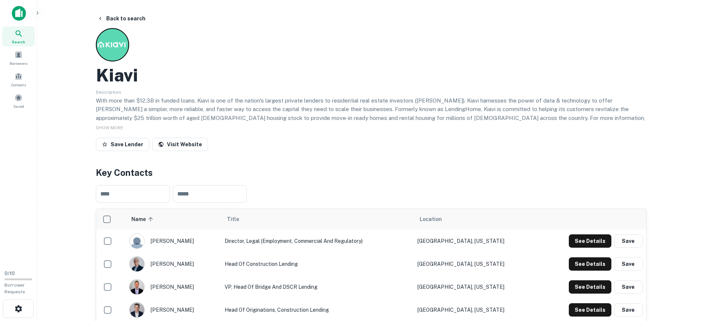
click at [8, 7] on div at bounding box center [18, 16] width 37 height 20
click at [14, 11] on img at bounding box center [19, 13] width 14 height 15
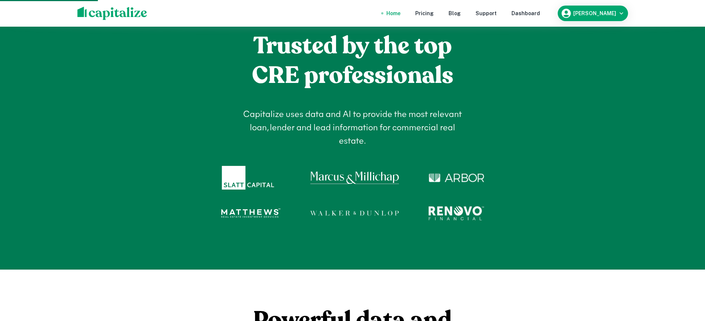
scroll to position [296, 0]
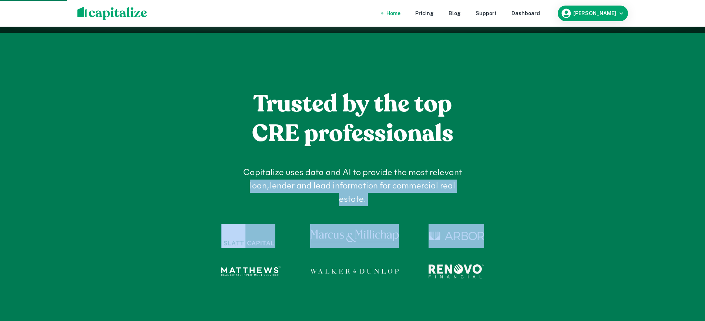
drag, startPoint x: 403, startPoint y: 201, endPoint x: 516, endPoint y: 245, distance: 121.1
click at [519, 228] on div "Trusted by the top CRE professionals Capitalize uses data and AI to provide the…" at bounding box center [352, 180] width 426 height 206
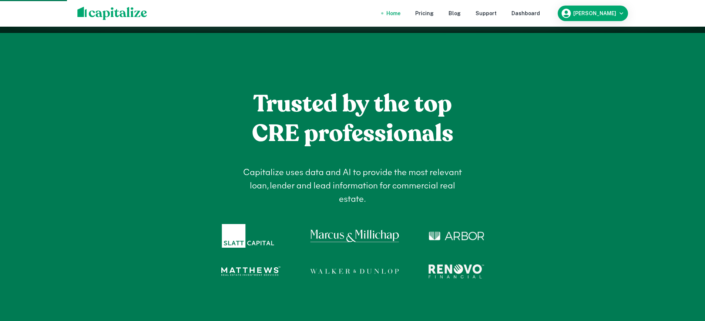
click at [510, 262] on div "Trusted by the top CRE professionals Capitalize uses data and AI to provide the…" at bounding box center [352, 180] width 426 height 206
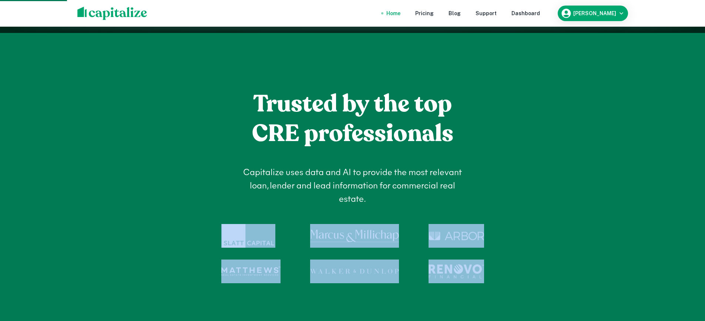
drag, startPoint x: 508, startPoint y: 277, endPoint x: 198, endPoint y: 215, distance: 316.3
click at [199, 217] on div "Trusted by the top CRE professionals Capitalize uses data and AI to provide the…" at bounding box center [352, 180] width 426 height 206
click at [198, 215] on div "Trusted by the top CRE professionals Capitalize uses data and AI to provide the…" at bounding box center [352, 180] width 426 height 206
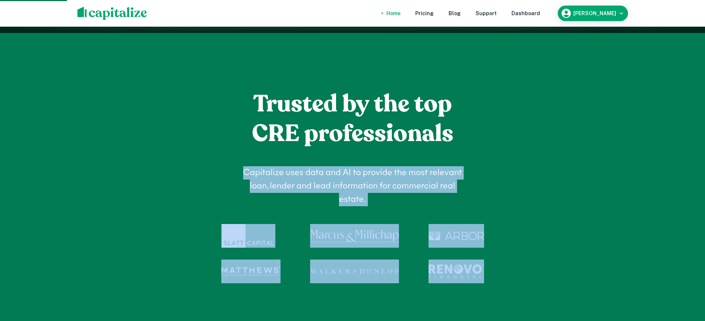
drag, startPoint x: 199, startPoint y: 172, endPoint x: 491, endPoint y: 276, distance: 310.1
click at [491, 276] on div "Trusted by the top CRE professionals Capitalize uses data and AI to provide the…" at bounding box center [352, 180] width 426 height 206
click at [494, 275] on div "Trusted by the top CRE professionals Capitalize uses data and AI to provide the…" at bounding box center [352, 180] width 426 height 206
click at [464, 270] on img at bounding box center [455, 271] width 55 height 24
click at [518, 275] on div "Trusted by the top CRE professionals Capitalize uses data and AI to provide the…" at bounding box center [352, 180] width 426 height 206
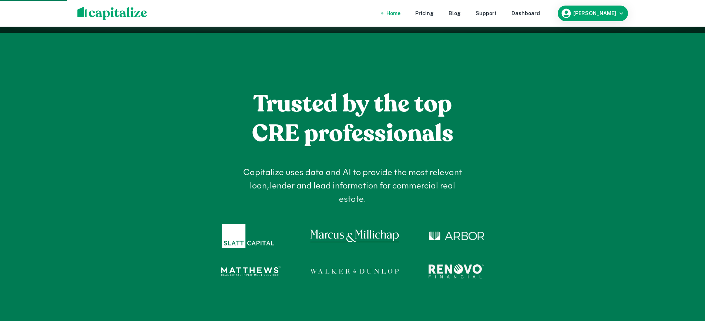
click at [431, 202] on h4 "Capitalize uses data and AI to provide the most relevant loan, lender and lead …" at bounding box center [353, 186] width 222 height 40
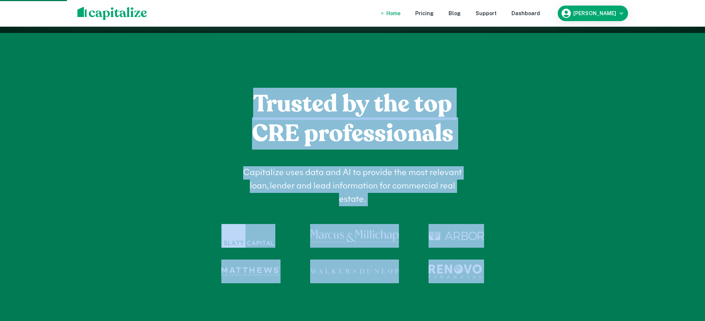
drag, startPoint x: 259, startPoint y: 83, endPoint x: 522, endPoint y: 276, distance: 326.9
click at [522, 276] on div "Trusted by the top CRE professionals Capitalize uses data and AI to provide the…" at bounding box center [352, 180] width 426 height 206
click at [519, 275] on div "Trusted by the top CRE professionals Capitalize uses data and AI to provide the…" at bounding box center [352, 180] width 426 height 206
click at [497, 277] on div "Trusted by the top CRE professionals Capitalize uses data and AI to provide the…" at bounding box center [352, 180] width 426 height 206
drag, startPoint x: 505, startPoint y: 280, endPoint x: 230, endPoint y: 98, distance: 330.0
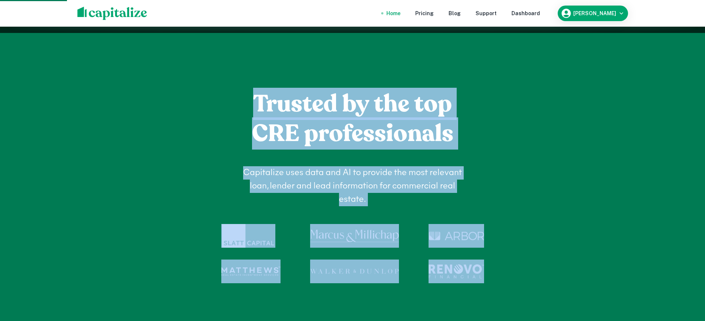
click at [229, 97] on div "Trusted by the top CRE professionals Capitalize uses data and AI to provide the…" at bounding box center [352, 180] width 426 height 206
click at [232, 98] on div "Trusted by the top CRE professionals Capitalize uses data and AI to provide the…" at bounding box center [352, 180] width 426 height 206
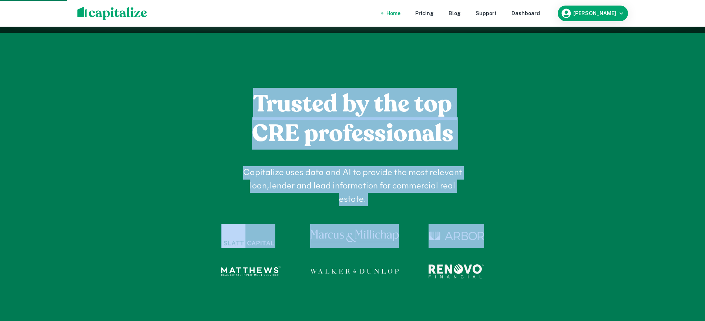
drag, startPoint x: 275, startPoint y: 108, endPoint x: 473, endPoint y: 248, distance: 242.8
click at [464, 248] on div "Trusted by the top CRE professionals Capitalize uses data and AI to provide the…" at bounding box center [352, 180] width 426 height 206
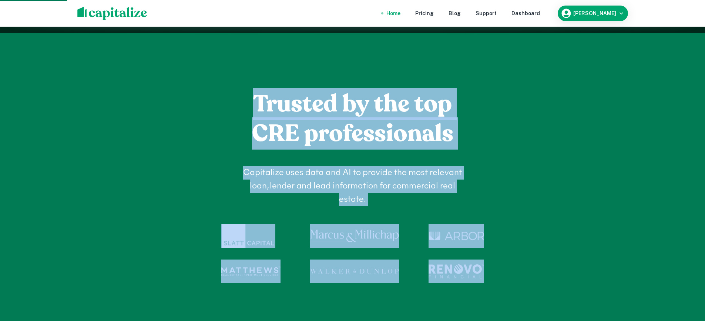
click at [476, 248] on div at bounding box center [352, 244] width 263 height 77
click at [532, 237] on div "Trusted by the top CRE professionals Capitalize uses data and AI to provide the…" at bounding box center [352, 180] width 426 height 206
click at [399, 211] on div at bounding box center [352, 244] width 263 height 77
click at [381, 161] on div "Capitalize uses data and AI to provide the most relevant loan, lender and lead …" at bounding box center [353, 183] width 222 height 46
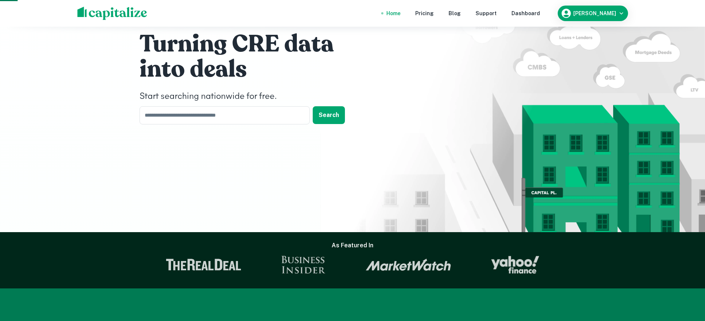
scroll to position [0, 0]
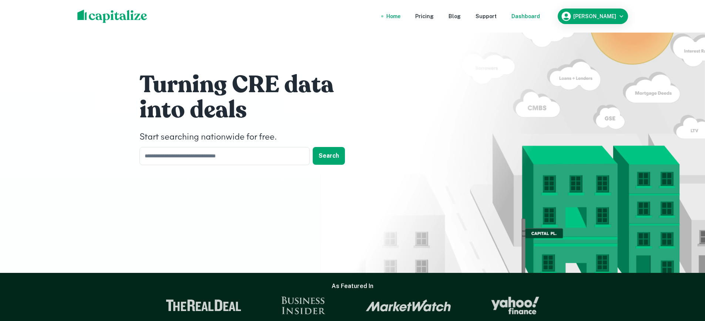
click at [531, 12] on div "Dashboard" at bounding box center [525, 16] width 28 height 8
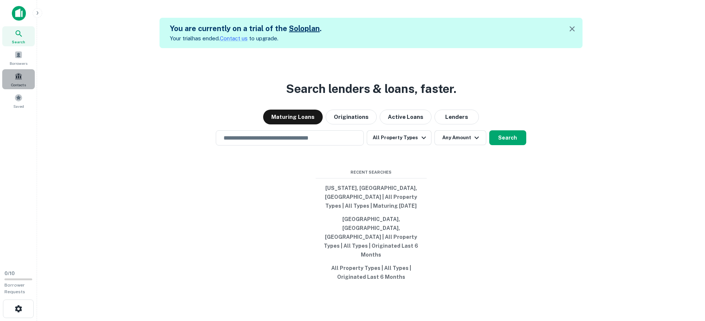
click at [18, 76] on span at bounding box center [18, 76] width 8 height 8
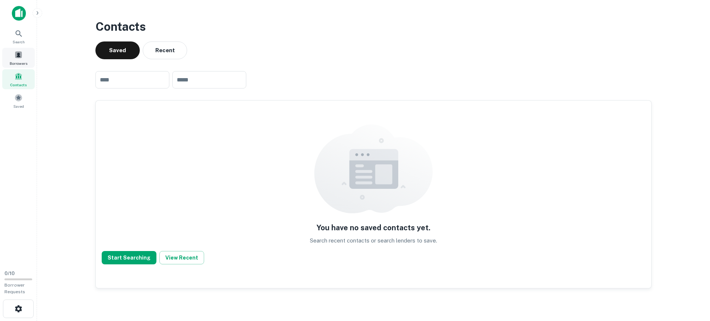
drag, startPoint x: 0, startPoint y: 0, endPoint x: 18, endPoint y: 57, distance: 59.6
click at [18, 57] on span at bounding box center [18, 55] width 8 height 8
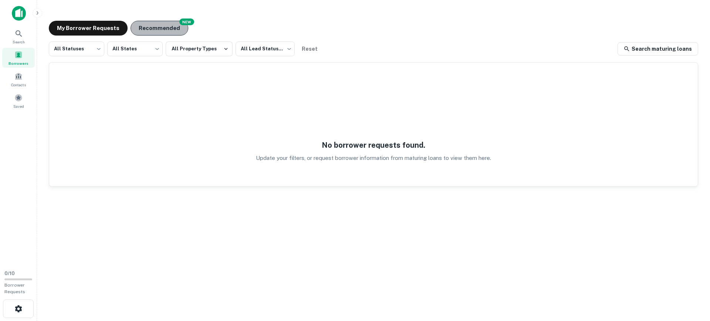
click at [170, 26] on button "Recommended" at bounding box center [160, 28] width 58 height 15
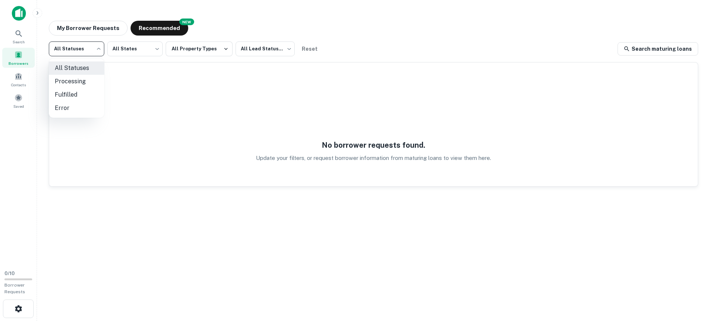
click at [97, 44] on body "Search Borrowers Contacts Saved 0 / 10 Borrower Requests My Borrower Requests N…" at bounding box center [355, 160] width 710 height 321
click at [103, 29] on div at bounding box center [355, 160] width 710 height 321
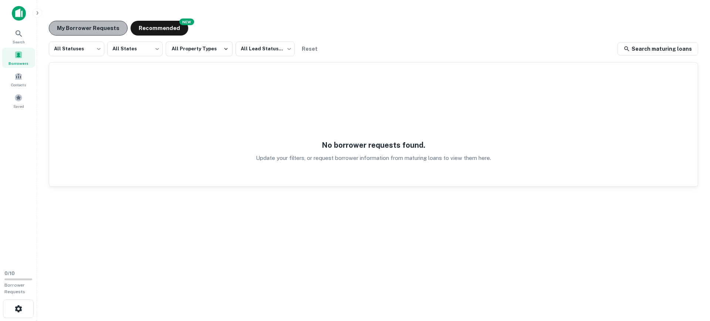
click at [106, 28] on button "My Borrower Requests" at bounding box center [88, 28] width 79 height 15
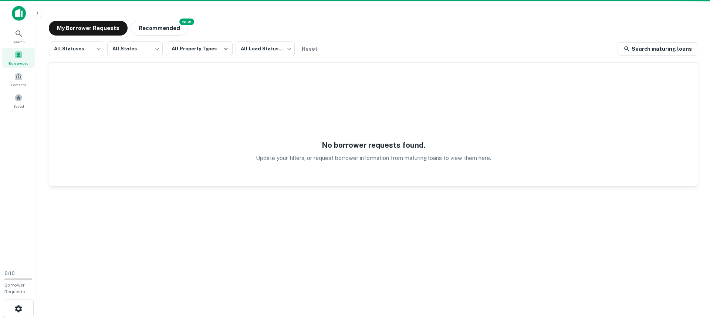
click at [18, 15] on img at bounding box center [19, 13] width 14 height 15
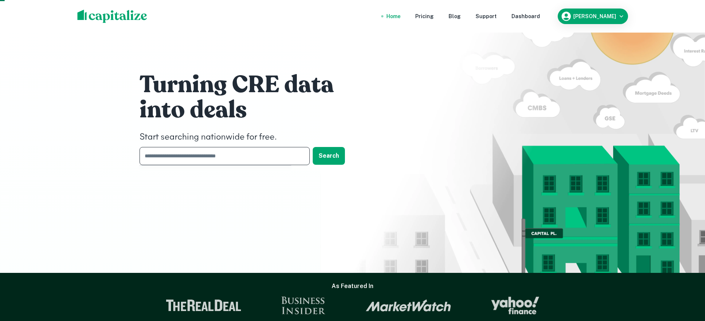
click at [202, 162] on input "text" at bounding box center [221, 156] width 165 height 18
type input "*****"
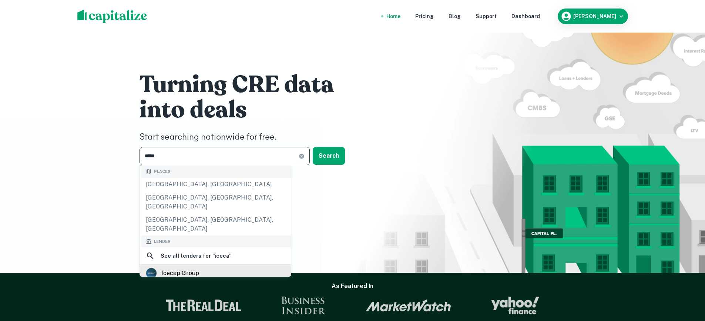
click at [188, 267] on div "icecap group" at bounding box center [180, 272] width 38 height 11
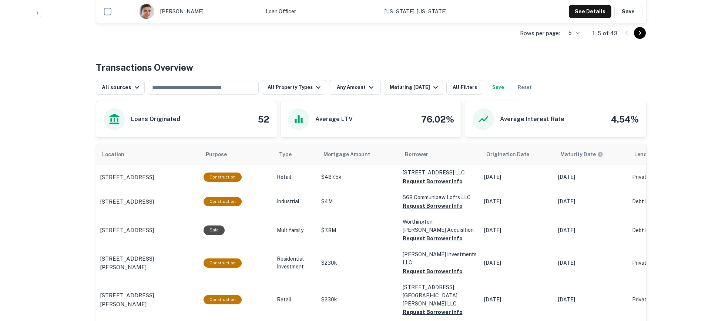
scroll to position [254, 0]
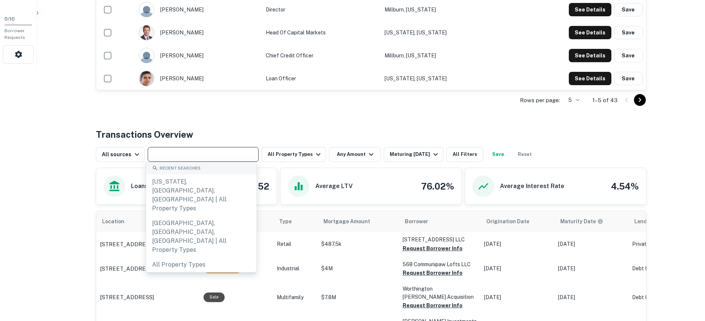
click at [206, 151] on input "text" at bounding box center [202, 154] width 105 height 10
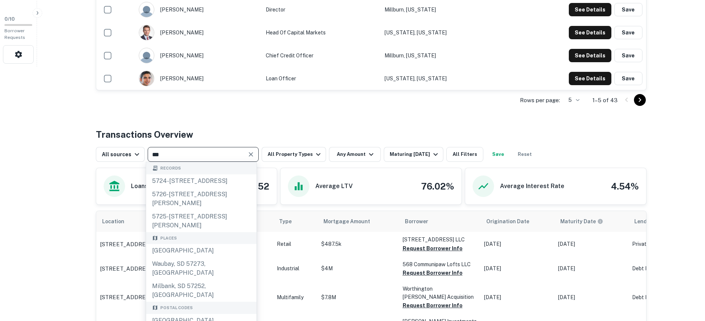
type input "****"
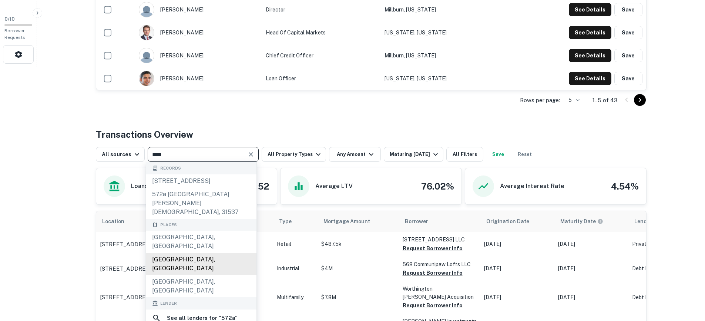
click at [205, 253] on div "572A Lexington Avenue, Brooklyn, NY, USA" at bounding box center [201, 264] width 110 height 22
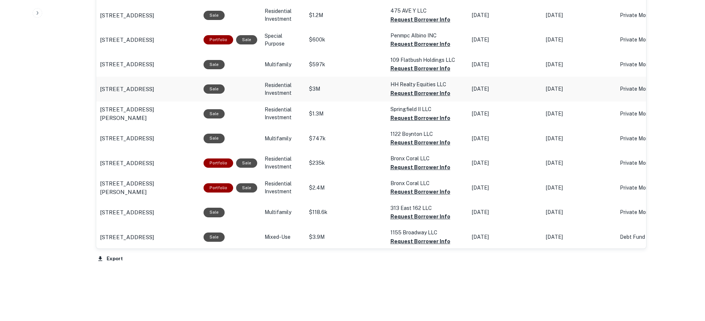
scroll to position [661, 0]
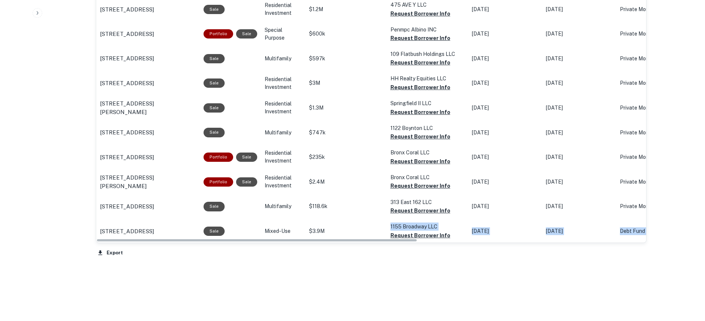
drag, startPoint x: 380, startPoint y: 238, endPoint x: 473, endPoint y: 246, distance: 92.9
click at [473, 246] on div "Location Purpose Type Mortgage Amount Borrower Origination Date Maturity Date L…" at bounding box center [371, 31] width 551 height 455
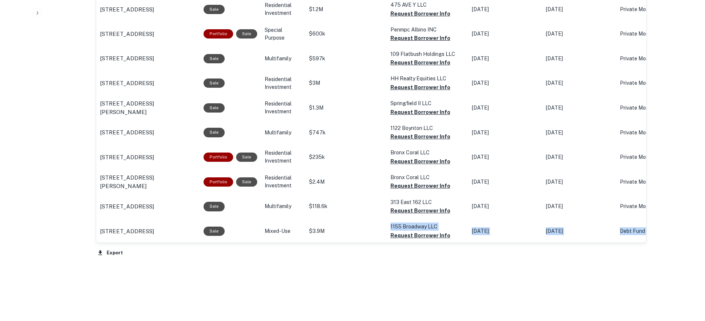
drag, startPoint x: 524, startPoint y: 278, endPoint x: 525, endPoint y: 273, distance: 4.9
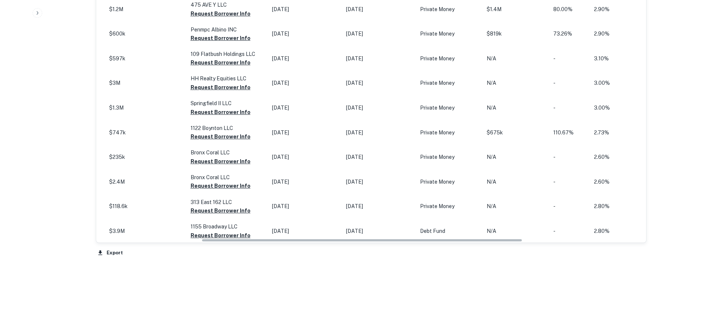
scroll to position [0, 201]
drag, startPoint x: 342, startPoint y: 241, endPoint x: 459, endPoint y: 245, distance: 117.4
click at [459, 245] on div "Location Purpose Type Mortgage Amount Borrower Origination Date Maturity Date L…" at bounding box center [371, 31] width 551 height 455
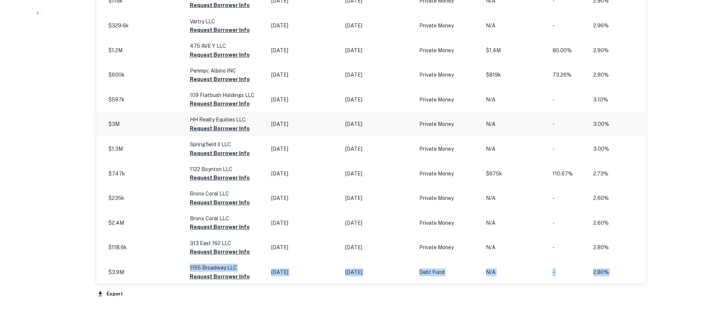
scroll to position [661, 0]
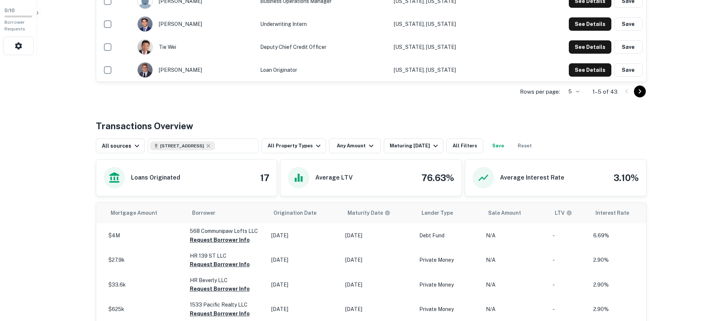
scroll to position [4, 0]
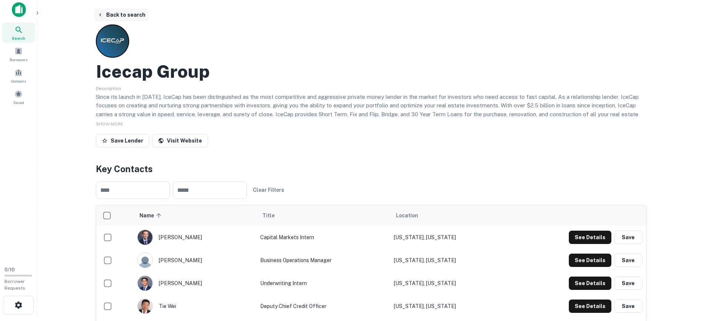
click at [133, 12] on button "Back to search" at bounding box center [121, 14] width 54 height 13
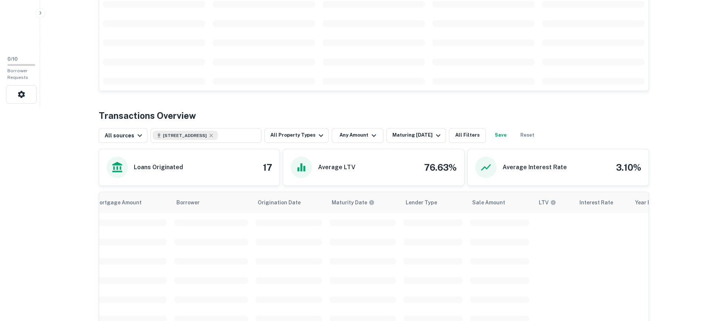
scroll to position [259, 0]
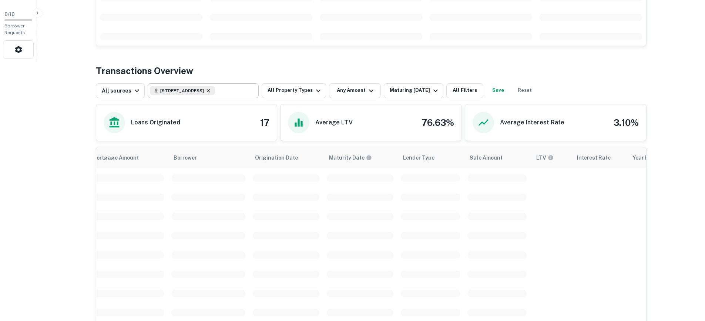
click at [211, 90] on icon at bounding box center [208, 91] width 6 height 6
type input "**********"
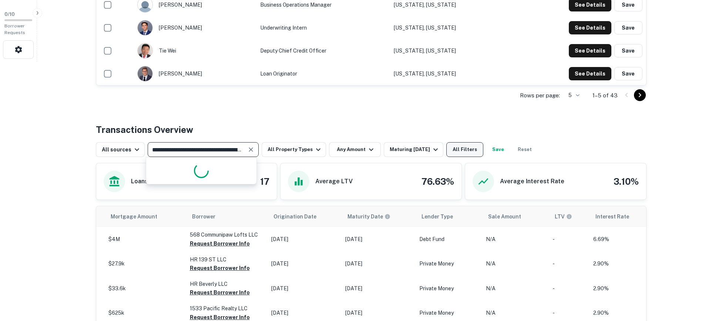
click at [483, 148] on button "All Filters" at bounding box center [464, 149] width 37 height 15
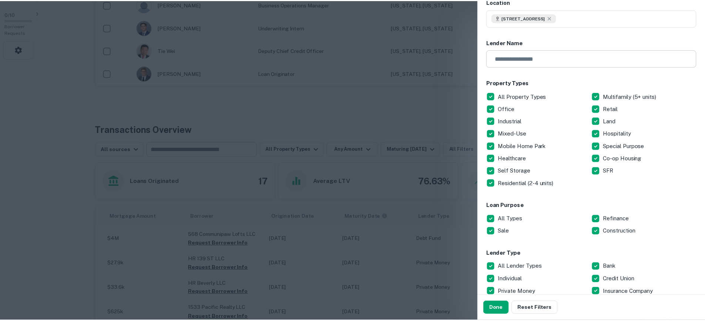
scroll to position [0, 0]
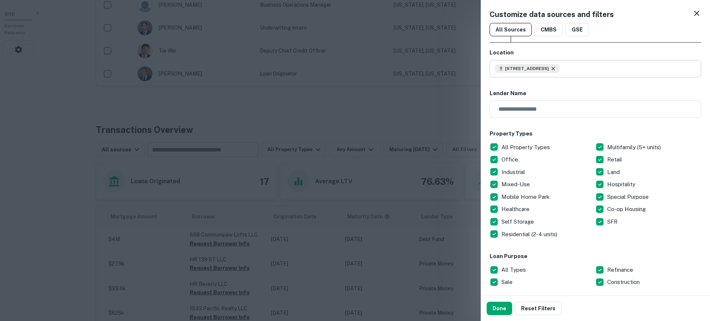
click at [556, 67] on icon at bounding box center [554, 68] width 6 height 6
click at [685, 14] on div "Customize data sources and filters" at bounding box center [596, 14] width 212 height 11
click at [693, 14] on icon at bounding box center [697, 13] width 9 height 9
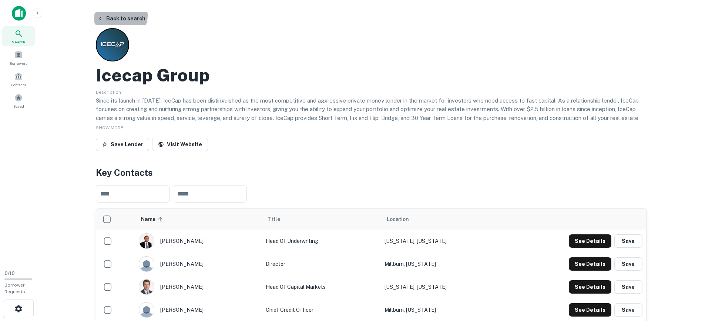
click at [118, 15] on button "Back to search" at bounding box center [121, 18] width 54 height 13
click at [9, 8] on div at bounding box center [18, 16] width 37 height 20
click at [19, 12] on img at bounding box center [19, 13] width 14 height 15
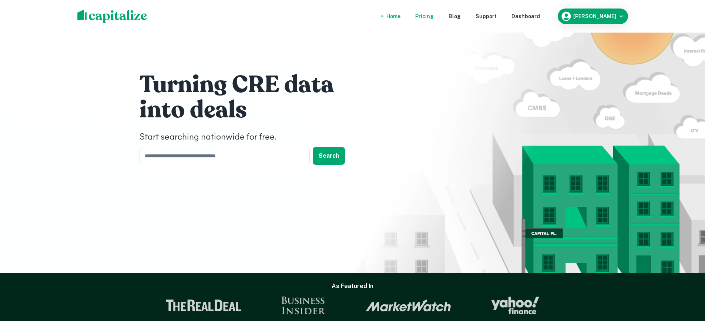
click at [434, 14] on div "Pricing" at bounding box center [424, 16] width 18 height 8
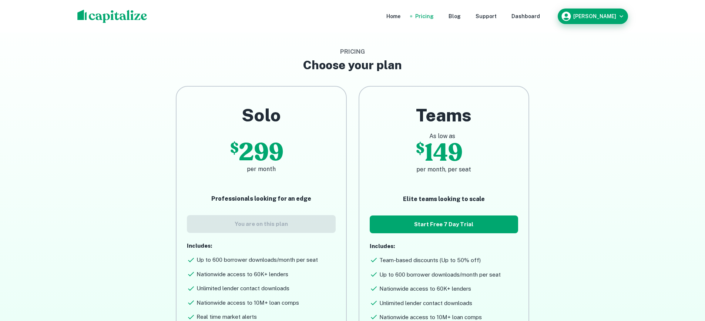
click at [608, 18] on div "Natan Eisenberg" at bounding box center [593, 16] width 64 height 11
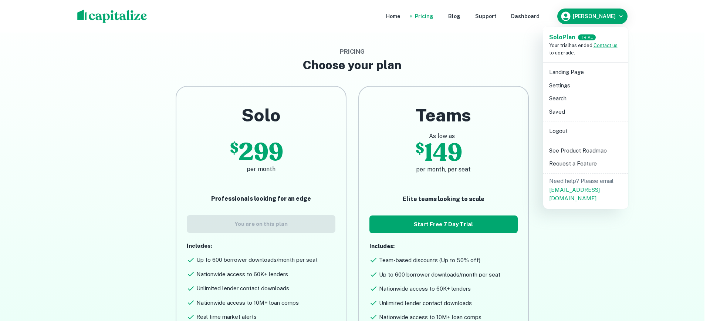
click at [562, 44] on span "Your trial has ended. Contact us to upgrade." at bounding box center [583, 49] width 68 height 13
click at [573, 36] on strong "Solo Plan" at bounding box center [562, 37] width 26 height 7
